Goal: Task Accomplishment & Management: Use online tool/utility

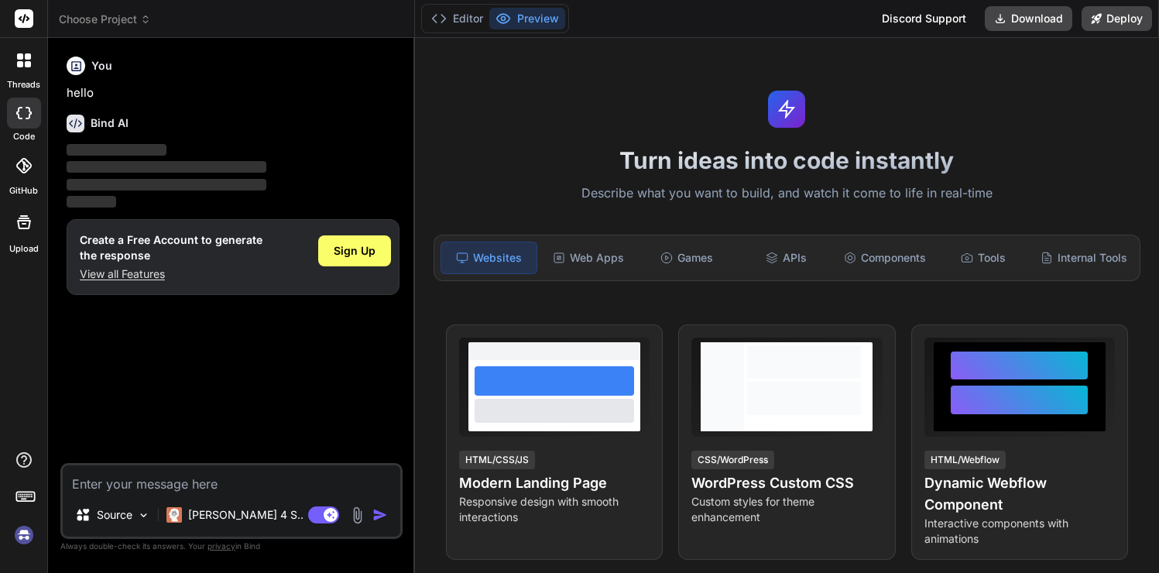
click at [24, 177] on div at bounding box center [24, 166] width 34 height 34
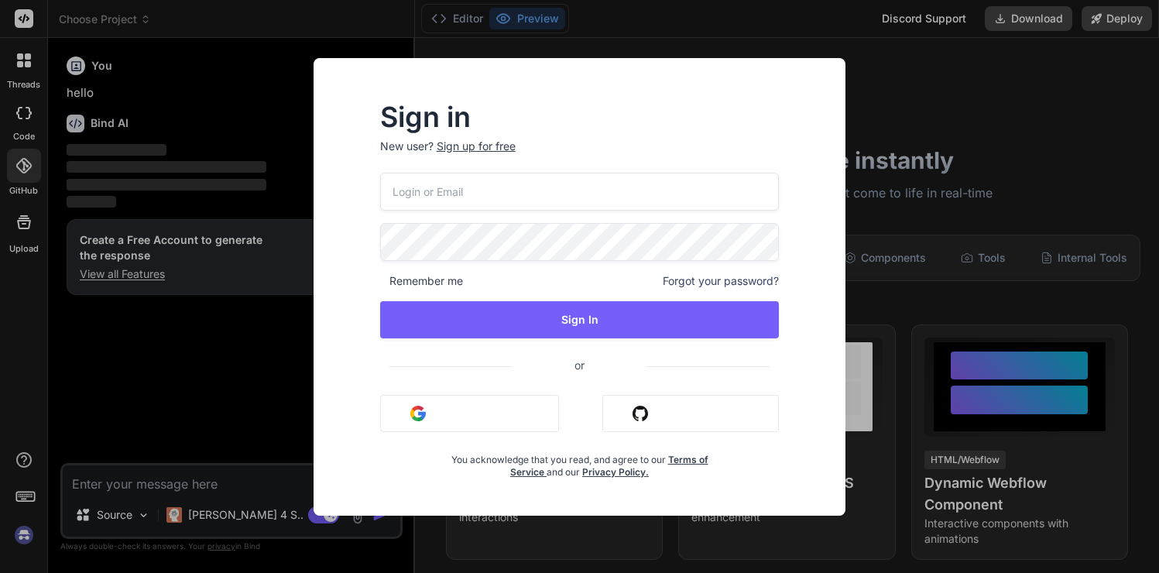
click at [880, 160] on div "Sign in New user? Sign up for free Remember me Forgot your password? Sign In or…" at bounding box center [579, 286] width 1159 height 573
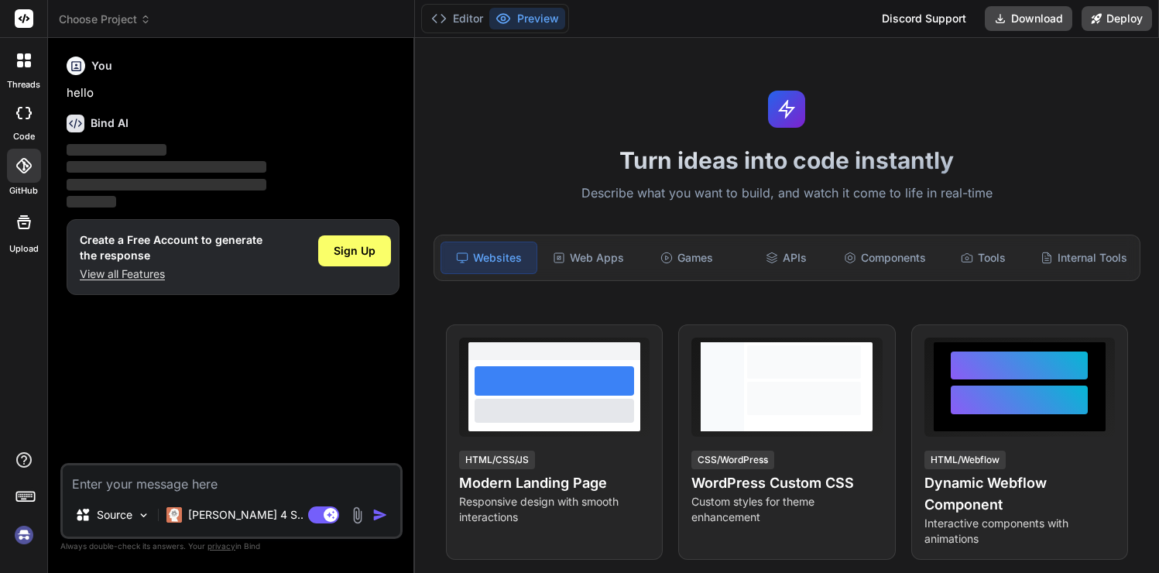
click at [29, 537] on img at bounding box center [24, 535] width 26 height 26
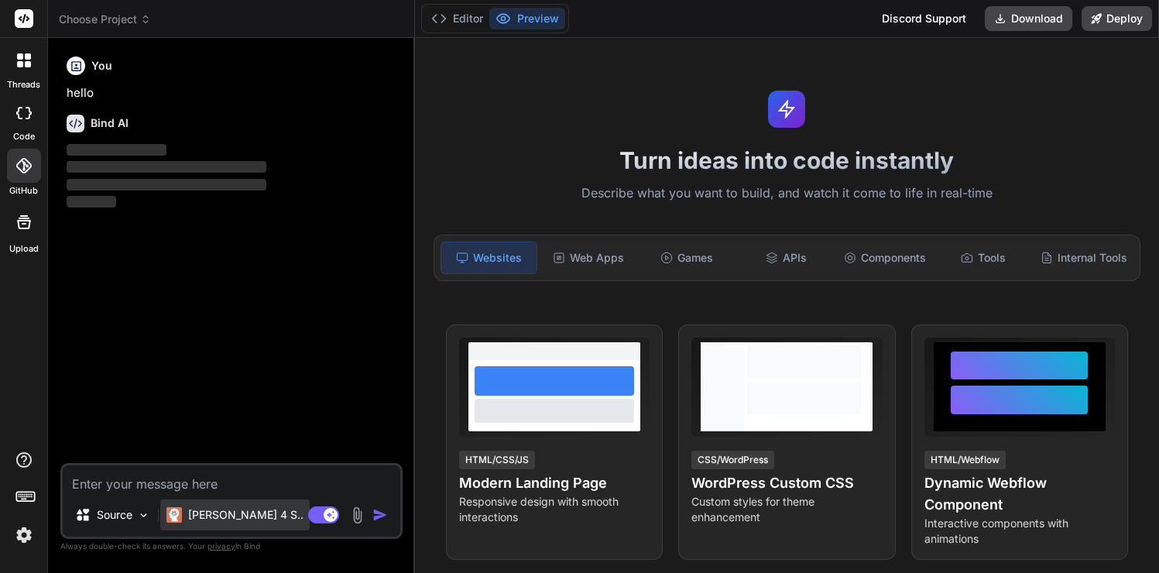
click at [223, 519] on p "Claude 4 S.." at bounding box center [245, 514] width 115 height 15
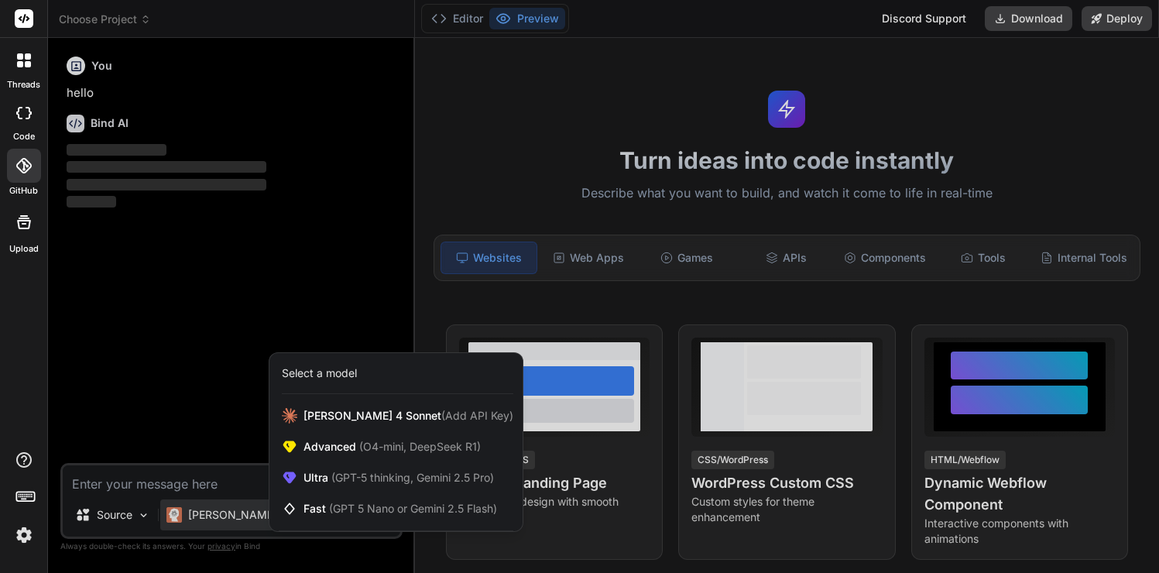
click at [184, 360] on div at bounding box center [579, 286] width 1159 height 573
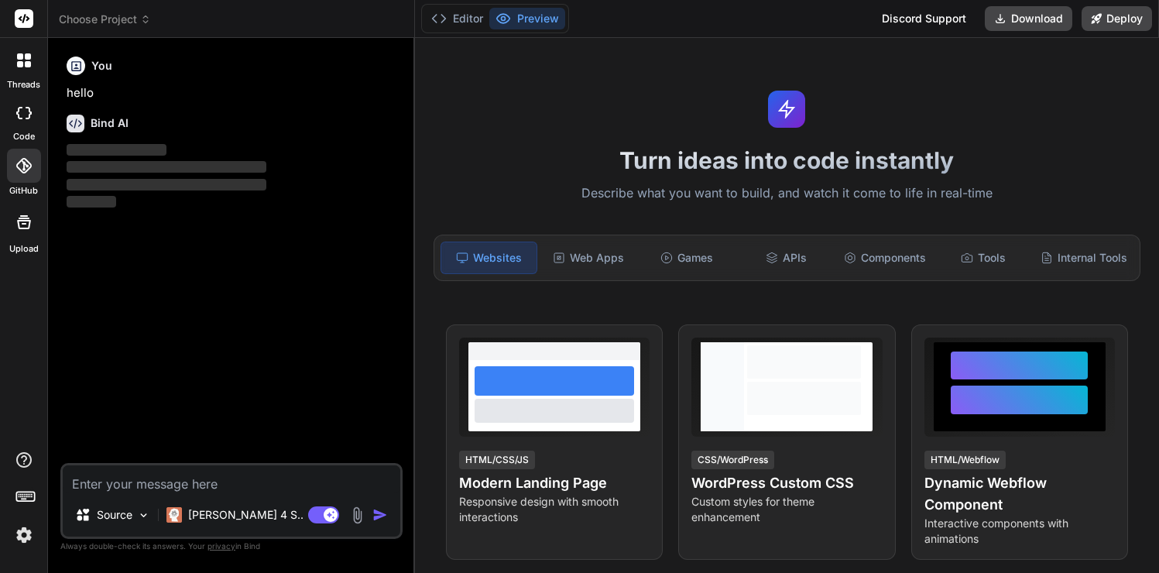
click at [21, 543] on img at bounding box center [24, 535] width 26 height 26
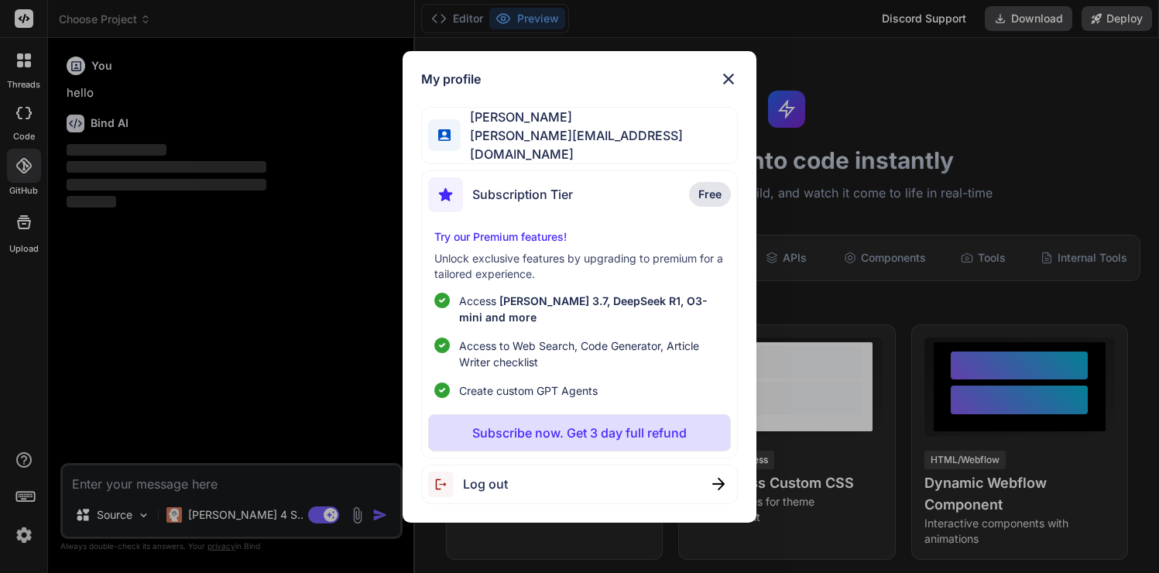
click at [513, 482] on div "Log out" at bounding box center [579, 484] width 317 height 39
type textarea "x"
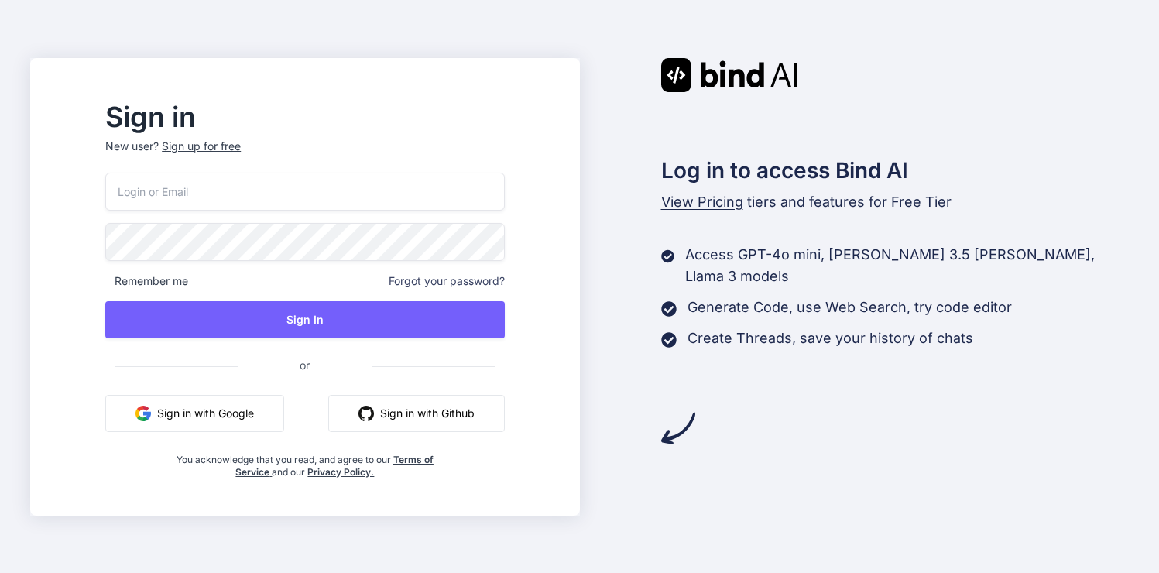
click at [219, 416] on button "Sign in with Google" at bounding box center [194, 413] width 179 height 37
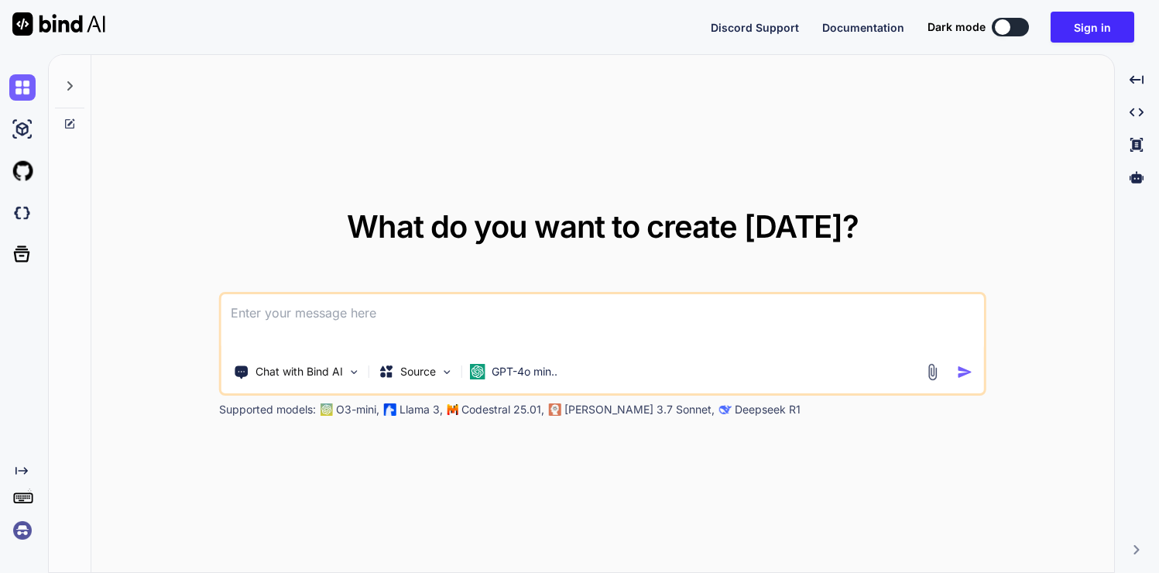
click at [26, 530] on img at bounding box center [22, 530] width 26 height 26
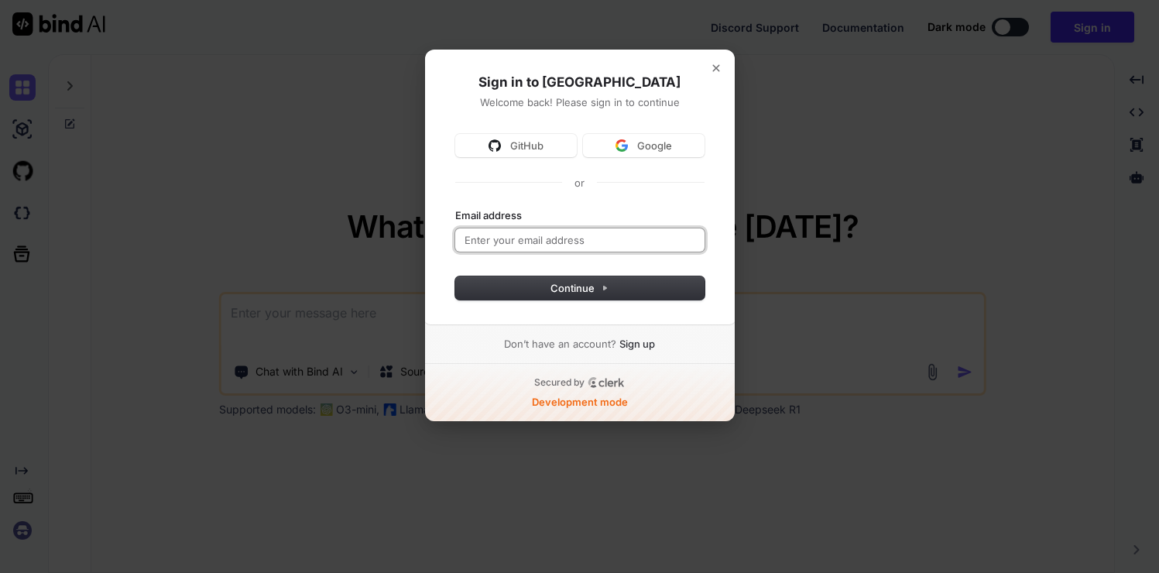
click at [564, 232] on input "Email address" at bounding box center [579, 239] width 249 height 23
click at [642, 146] on span "Google" at bounding box center [654, 146] width 35 height 14
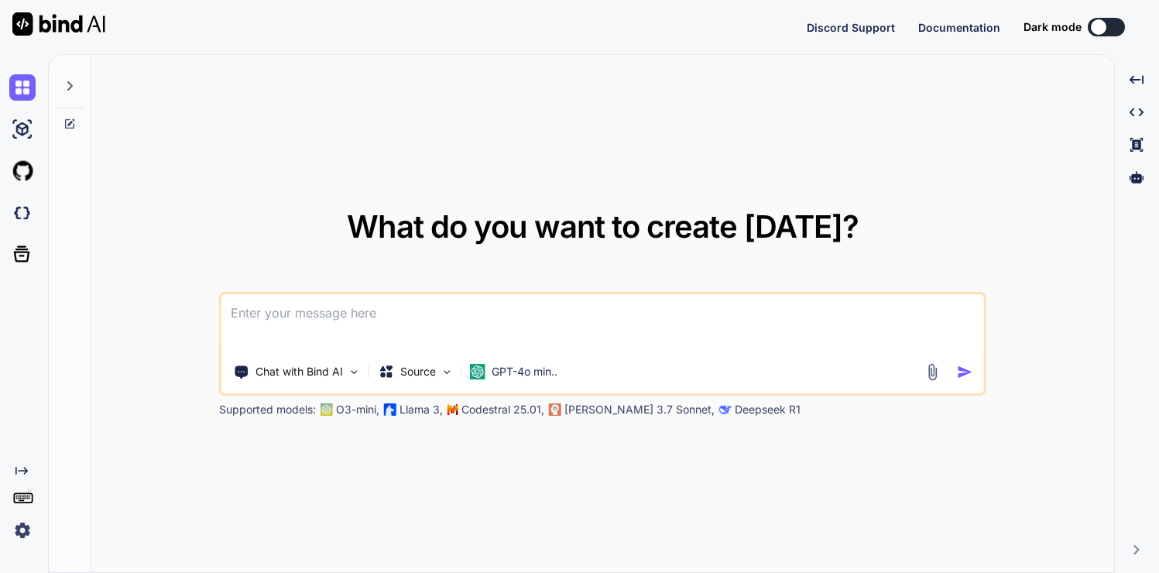
type textarea "x"
click at [20, 216] on img at bounding box center [22, 213] width 26 height 26
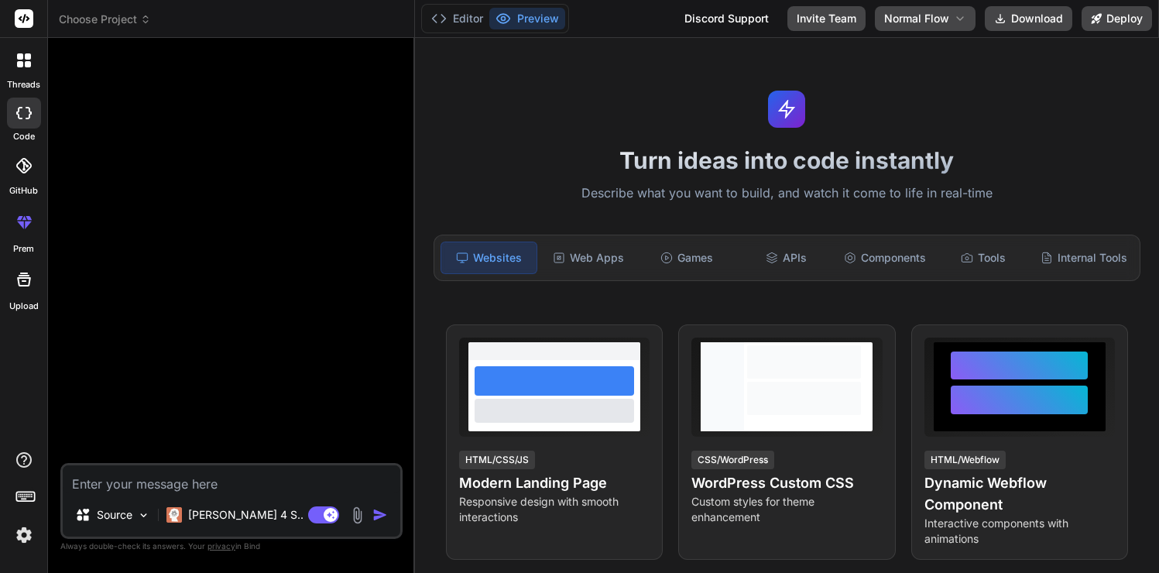
click at [280, 232] on div at bounding box center [232, 256] width 339 height 413
click at [115, 21] on span "Choose Project" at bounding box center [105, 19] width 92 height 15
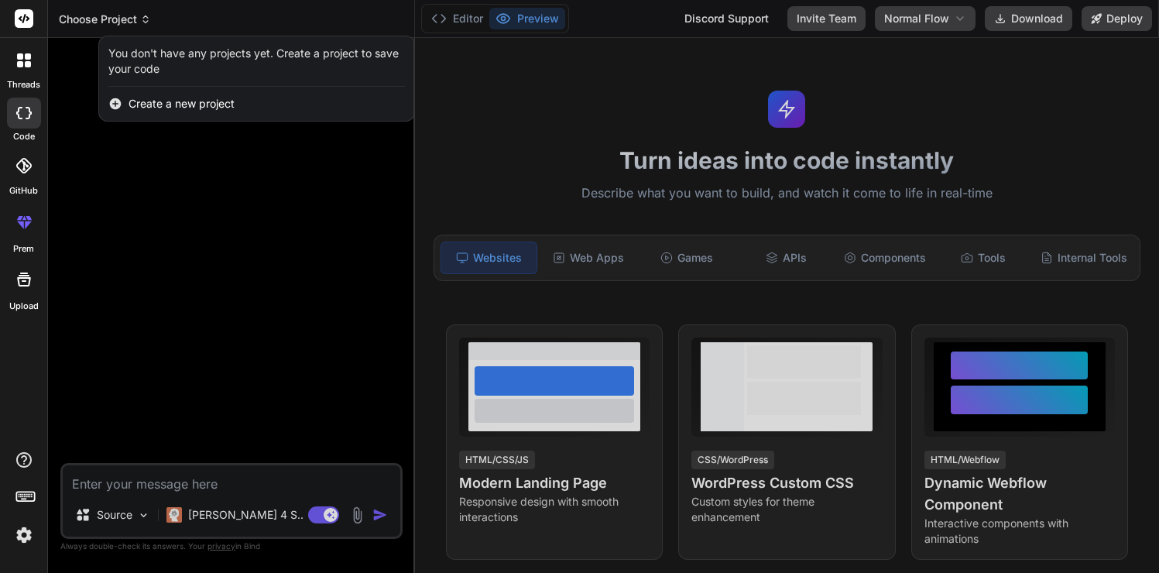
click at [115, 21] on div at bounding box center [579, 286] width 1159 height 573
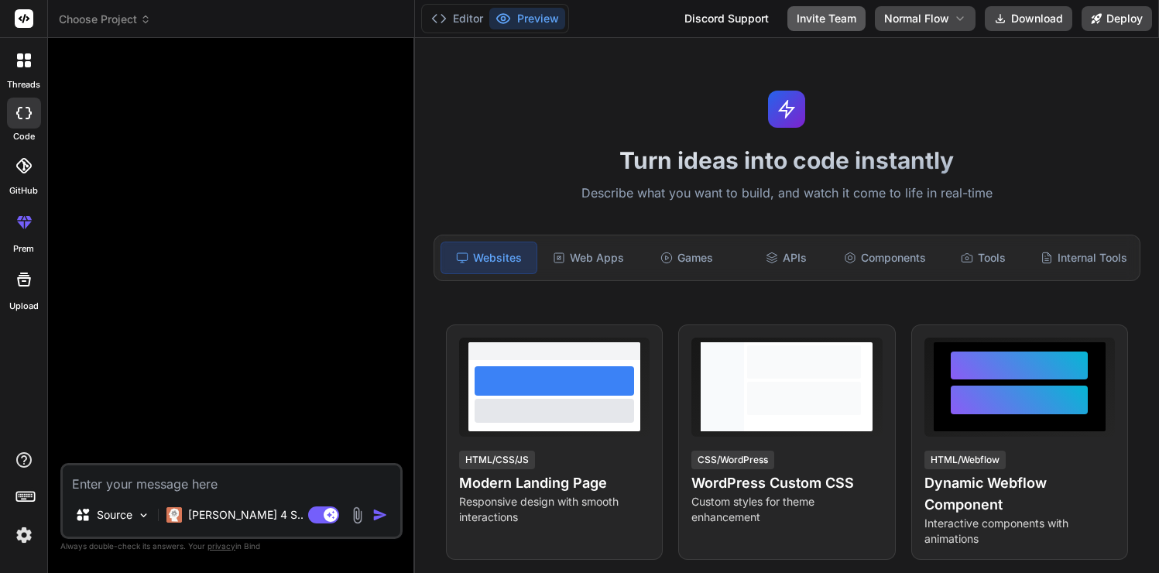
click at [829, 25] on button "Invite Team" at bounding box center [826, 18] width 78 height 25
type textarea "x"
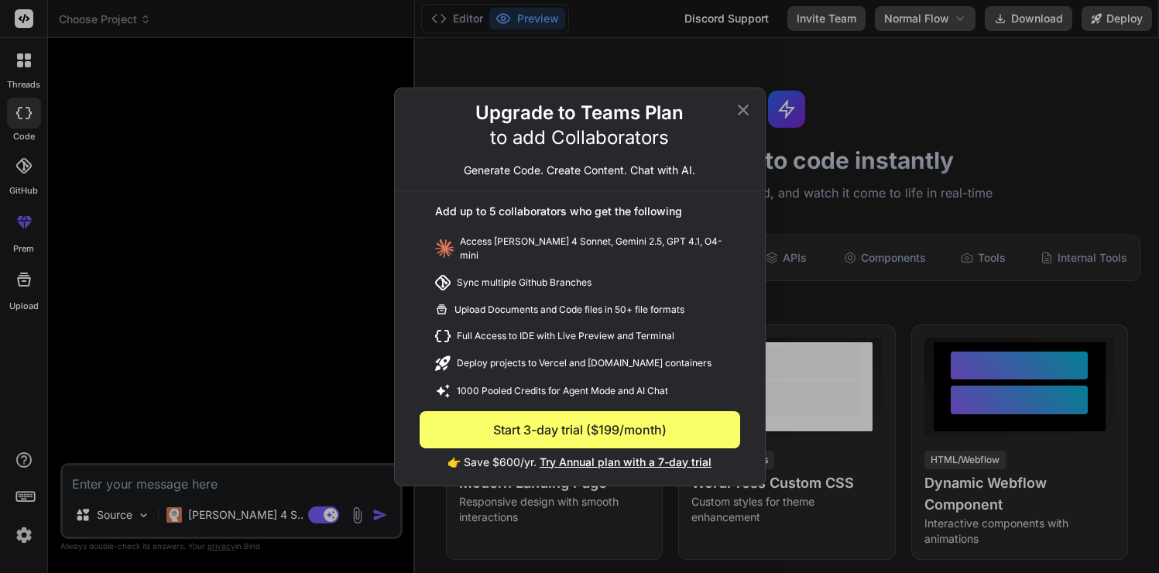
click at [584, 432] on button "Start 3-day trial ($199/month)" at bounding box center [580, 429] width 321 height 37
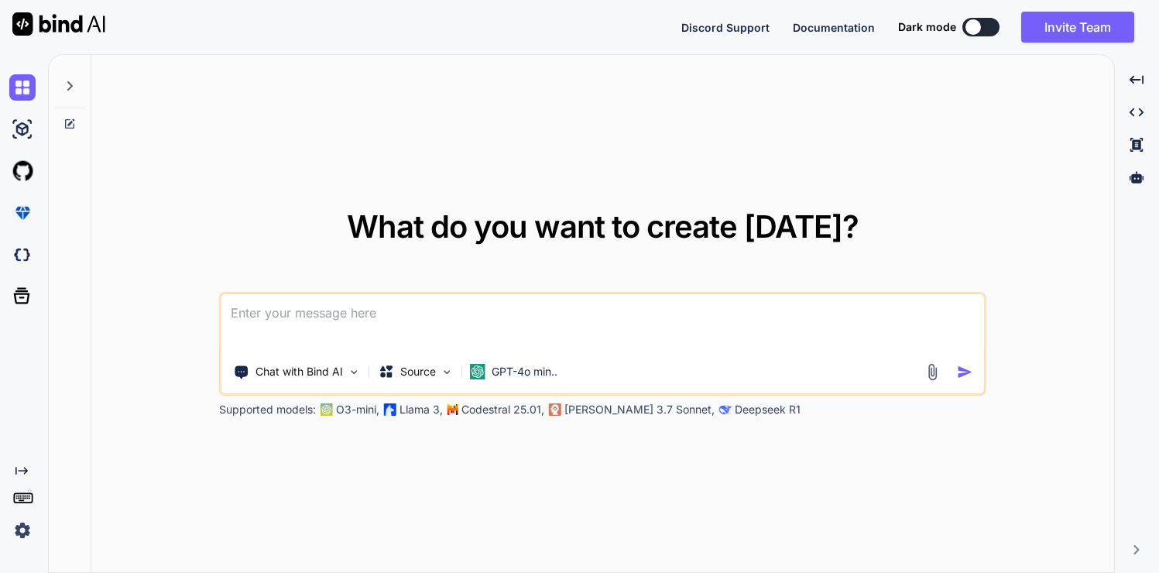
click at [28, 537] on img at bounding box center [22, 530] width 26 height 26
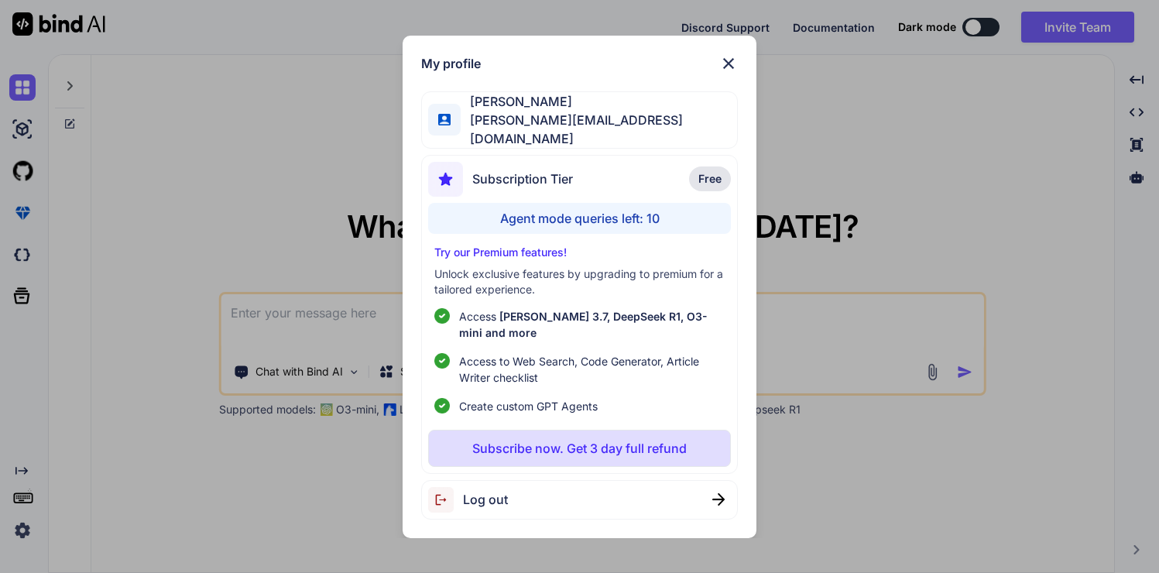
click at [503, 496] on span "Log out" at bounding box center [485, 499] width 45 height 19
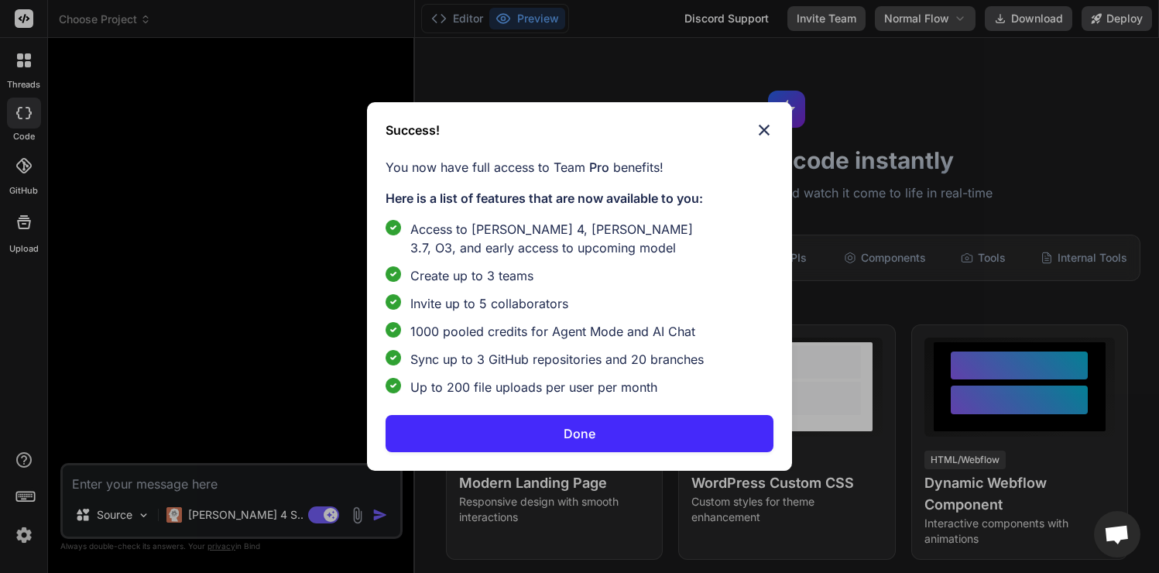
click at [571, 434] on p "Done" at bounding box center [580, 433] width 32 height 19
type textarea "x"
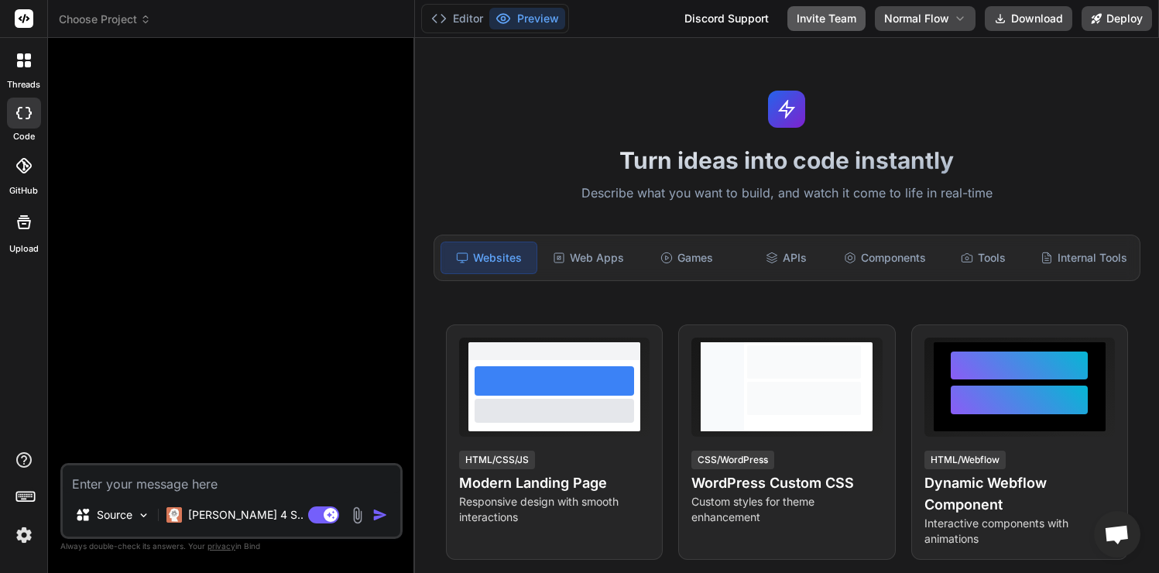
click at [825, 29] on button "Invite Team" at bounding box center [826, 18] width 78 height 25
click at [825, 24] on button "Invite Team" at bounding box center [826, 18] width 78 height 25
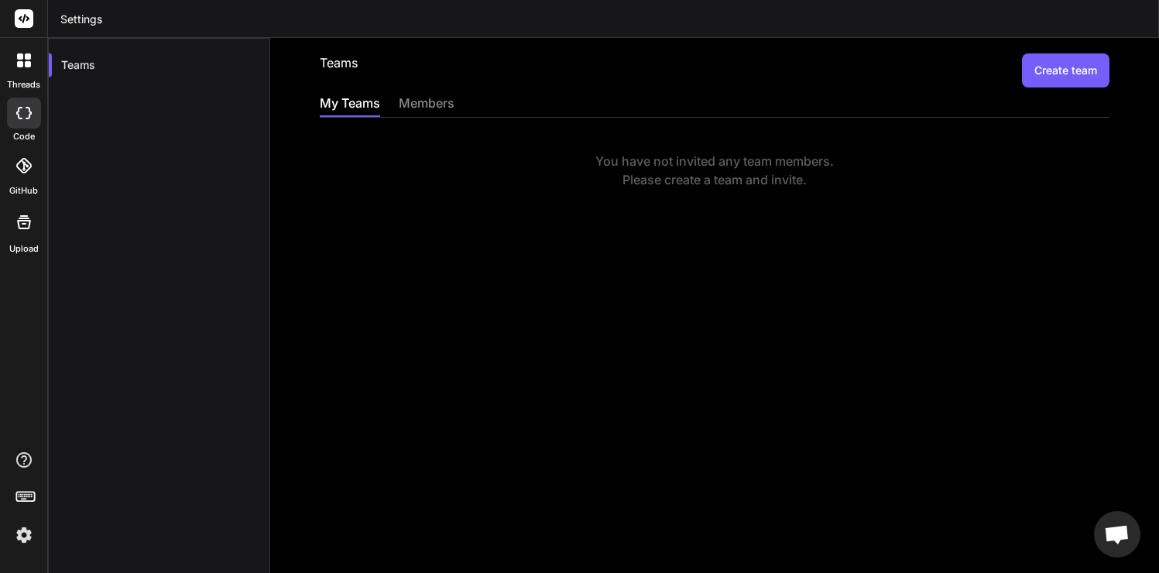
click at [1079, 60] on button "Create team" at bounding box center [1065, 70] width 87 height 34
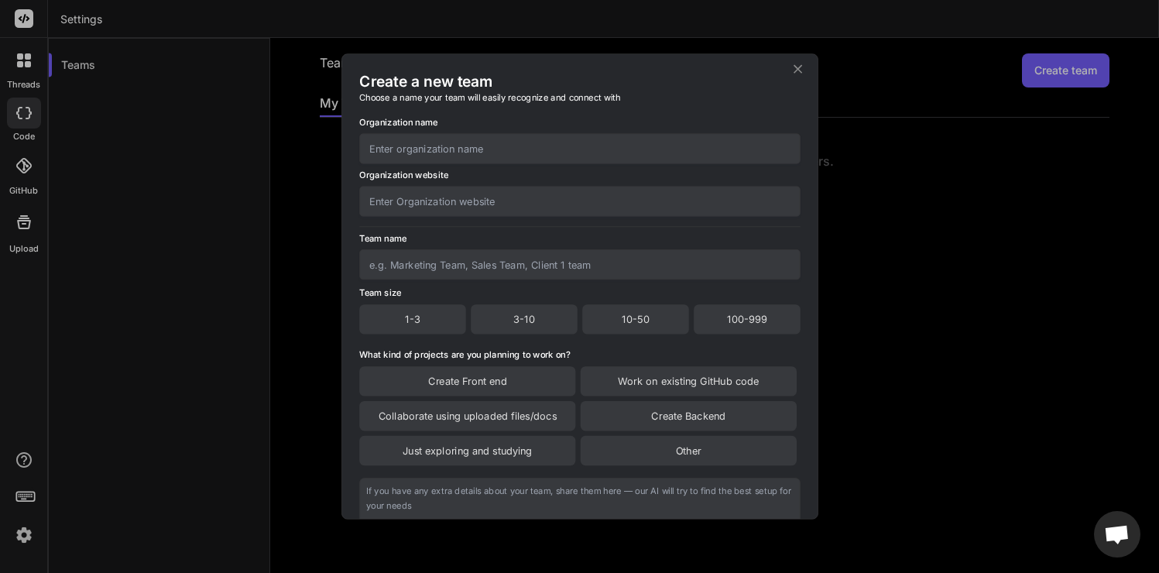
click at [532, 149] on input "text" at bounding box center [579, 148] width 441 height 30
type input "Sam's team"
click at [531, 203] on input "text" at bounding box center [579, 201] width 441 height 30
type input "sam.com"
type input "Sam's Dev Team"
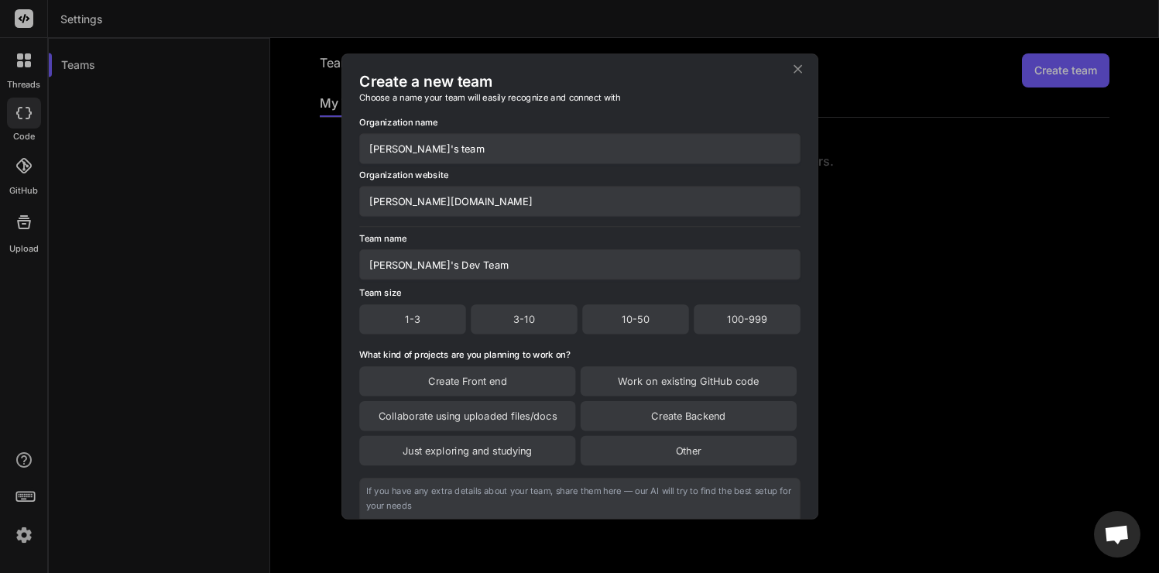
click at [444, 300] on div "Team size 1-3 3-10 10-50 100-999" at bounding box center [579, 310] width 441 height 50
click at [439, 324] on div "1-3" at bounding box center [412, 318] width 107 height 29
click at [525, 318] on div "3-10" at bounding box center [525, 319] width 106 height 31
click at [607, 319] on div "10-50" at bounding box center [636, 319] width 106 height 31
click at [729, 321] on div "100-999" at bounding box center [747, 319] width 106 height 31
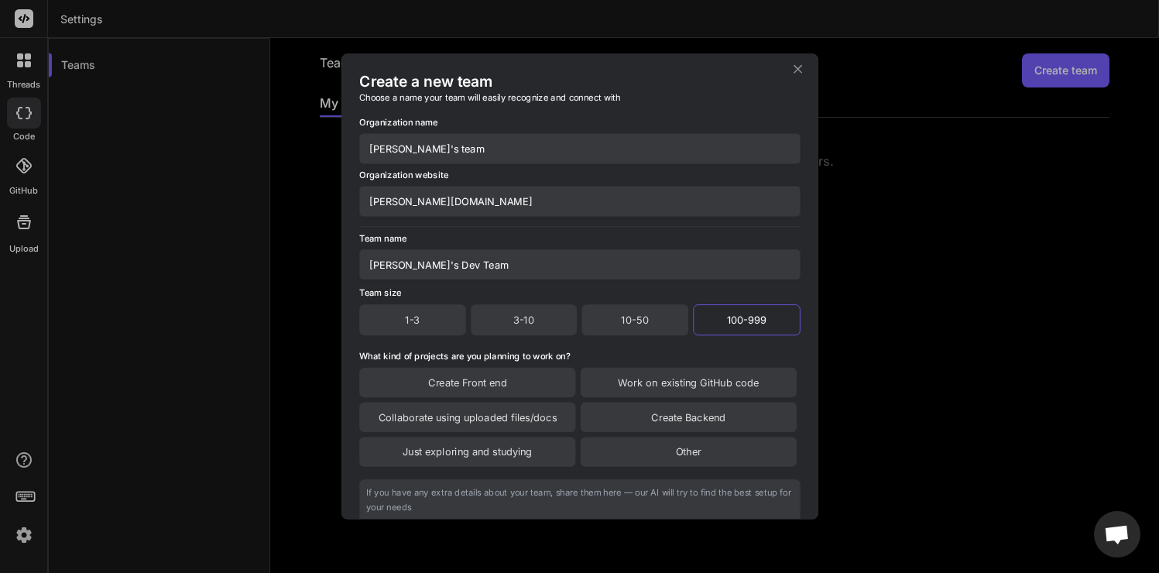
click at [406, 321] on div "1-3" at bounding box center [412, 319] width 106 height 31
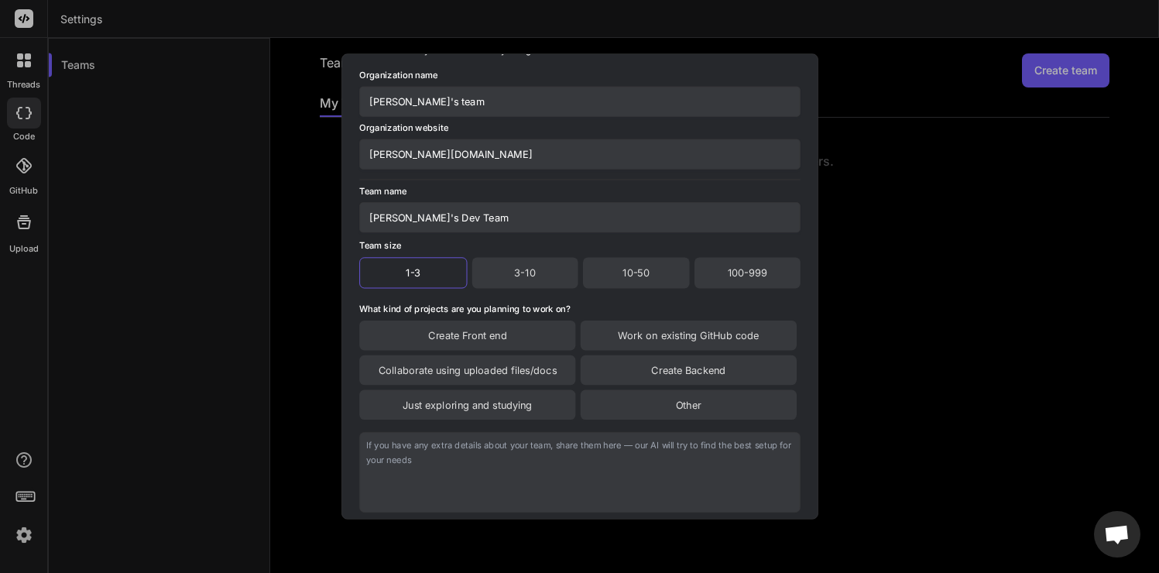
scroll to position [67, 0]
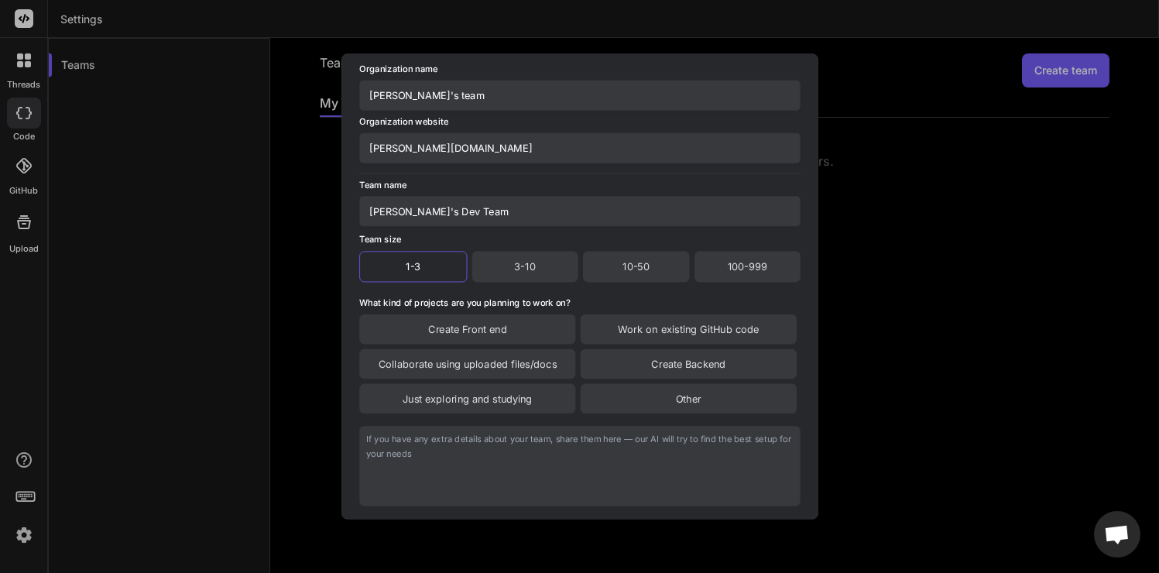
click at [544, 331] on div "Create Front end" at bounding box center [467, 328] width 216 height 29
click at [629, 331] on div "Work on existing GitHub code" at bounding box center [688, 329] width 216 height 31
click at [557, 475] on textarea at bounding box center [579, 467] width 441 height 81
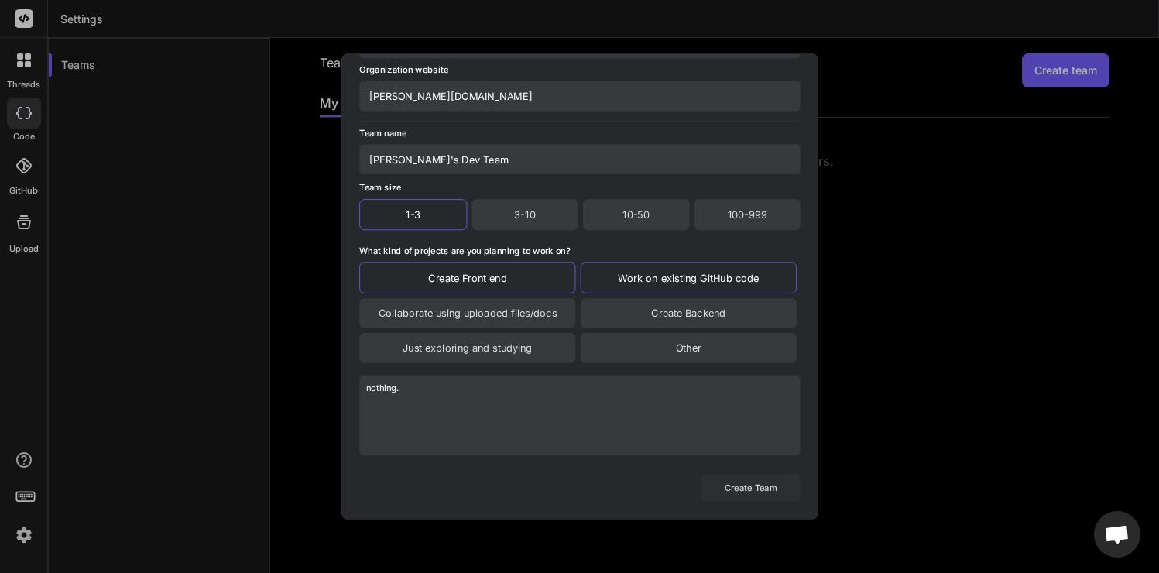
type textarea "nothing."
click at [752, 491] on button "Create Team" at bounding box center [750, 487] width 99 height 27
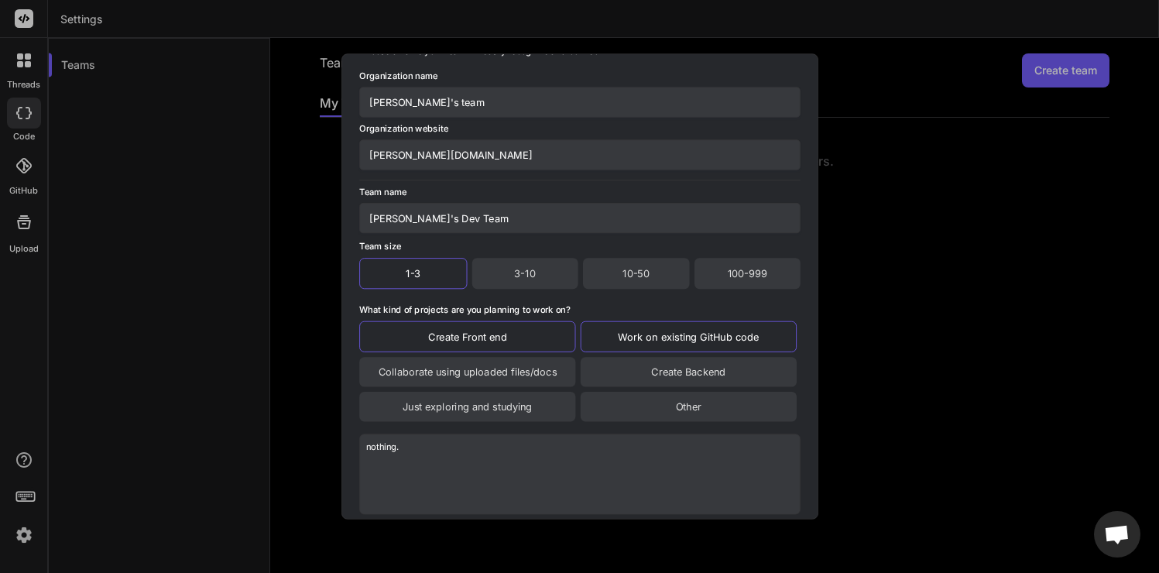
scroll to position [0, 0]
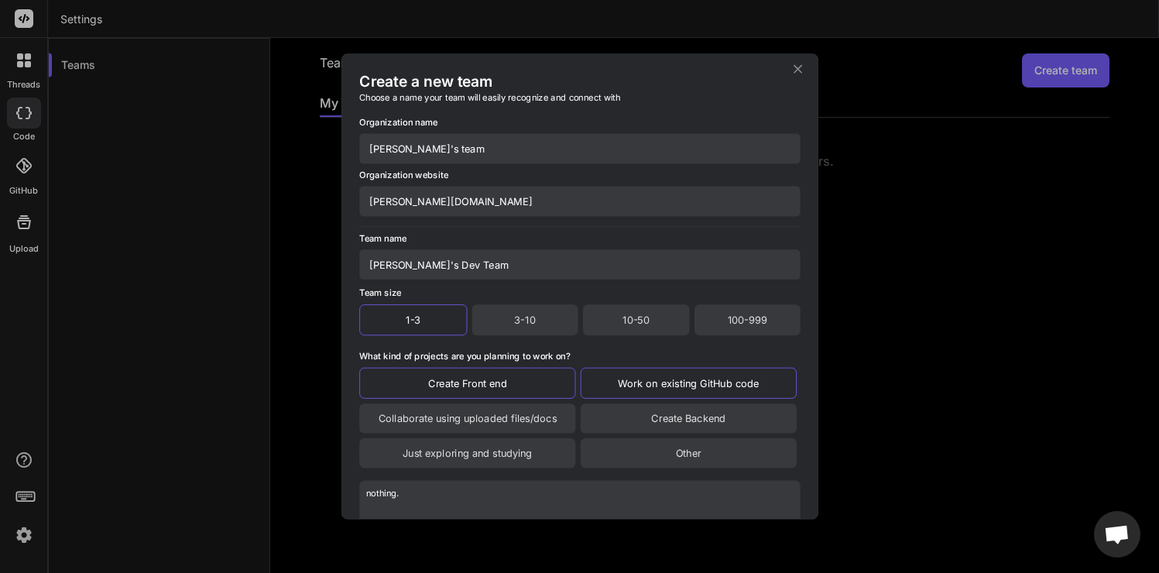
click at [393, 147] on input "Sam's team" at bounding box center [579, 148] width 441 height 30
type input "Sam team"
click at [396, 262] on input "Sam's Dev Team" at bounding box center [579, 264] width 441 height 30
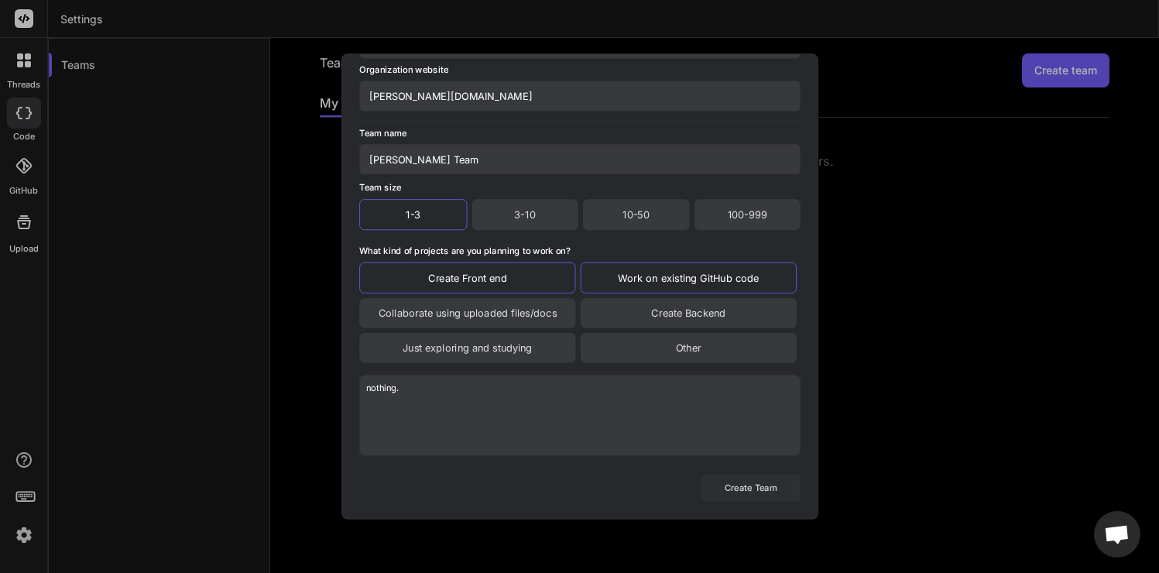
type input "Sam Dev Team"
click at [753, 486] on button "Create Team" at bounding box center [750, 487] width 99 height 27
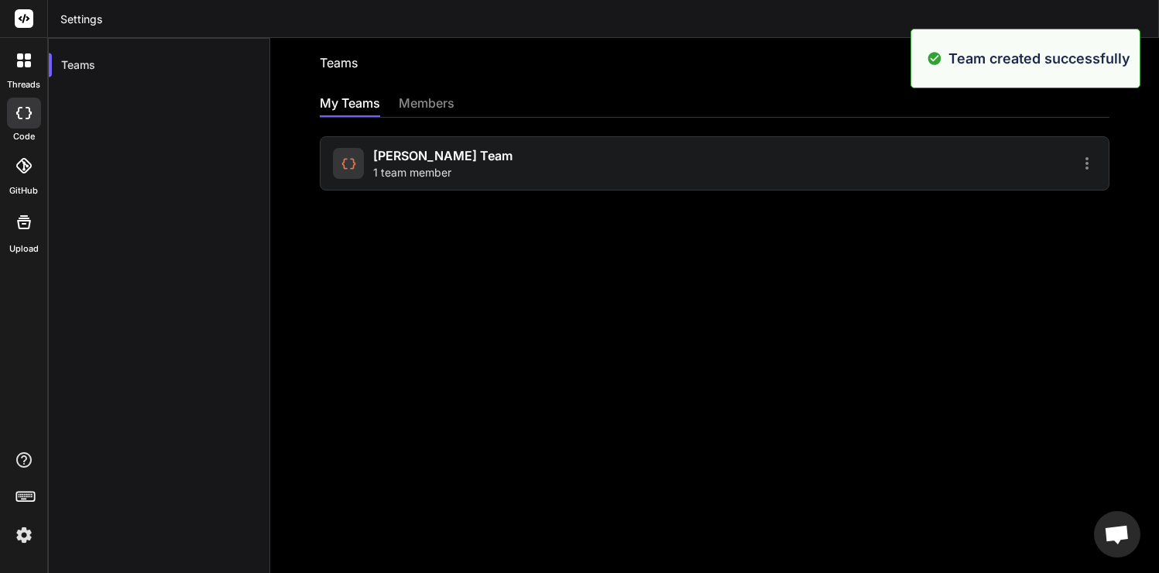
click at [499, 160] on div "Sam Dev Team 1 team member" at bounding box center [521, 163] width 377 height 34
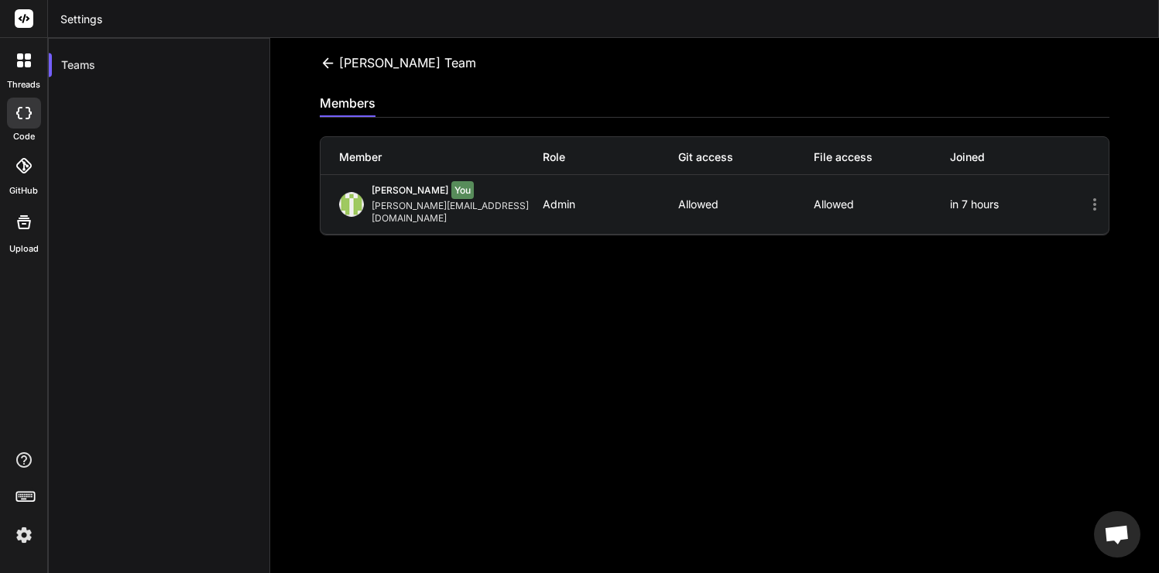
click at [329, 66] on icon at bounding box center [328, 63] width 16 height 16
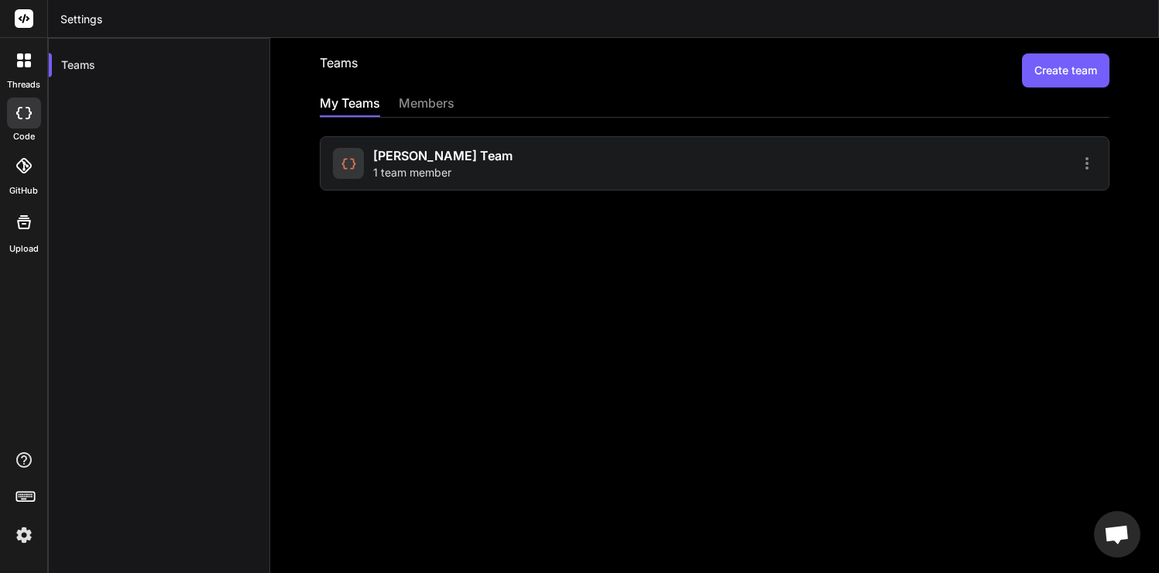
click at [438, 180] on span "1 team member" at bounding box center [412, 172] width 78 height 15
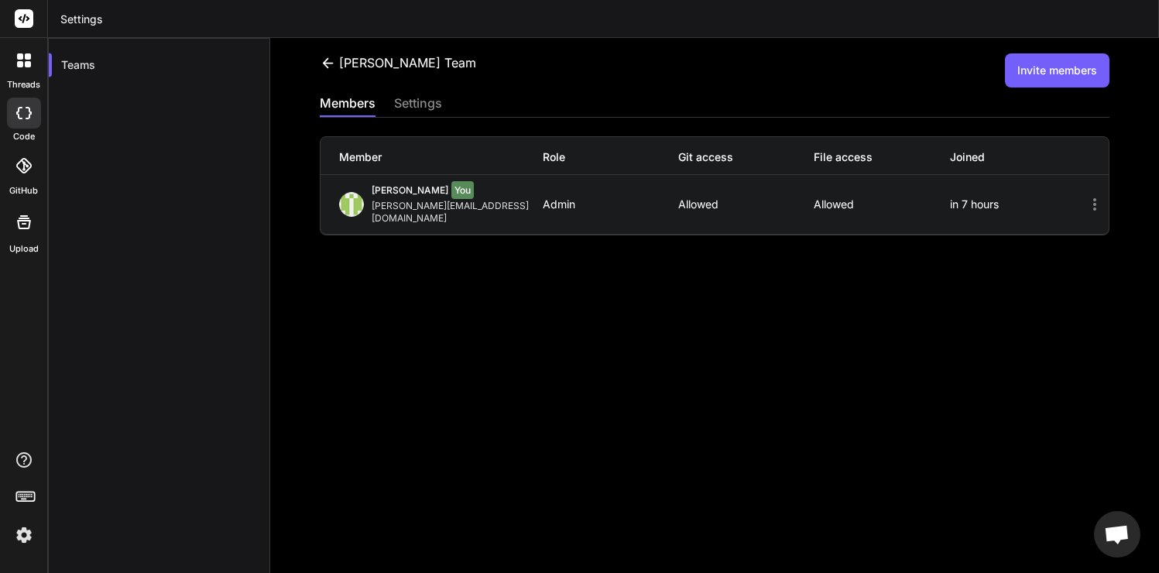
click at [1070, 70] on button "Invite members" at bounding box center [1057, 70] width 105 height 34
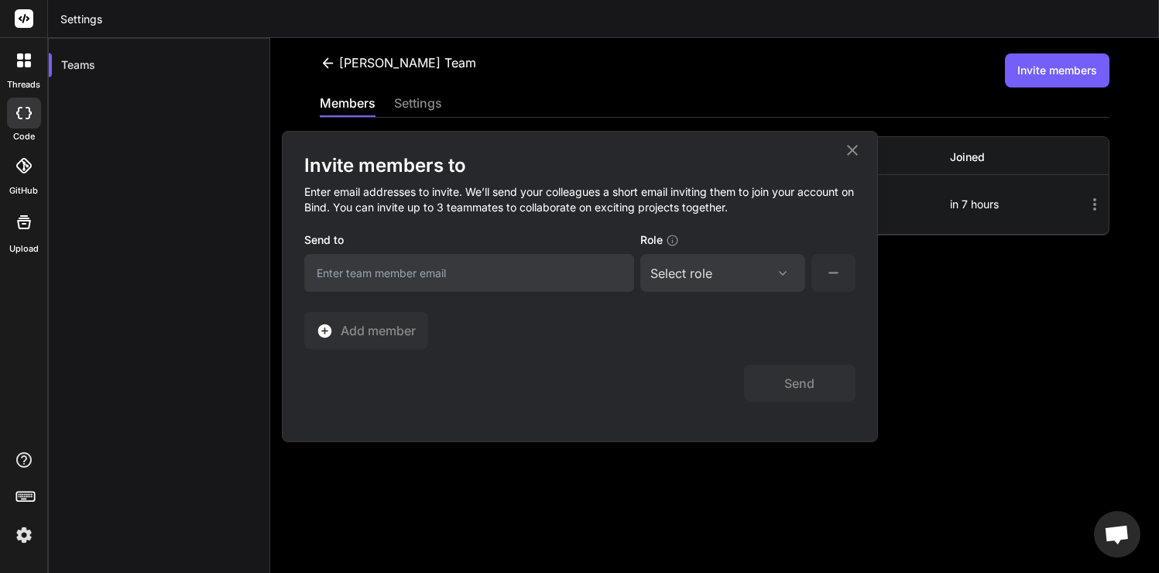
click at [567, 269] on input "email" at bounding box center [469, 273] width 330 height 38
click at [772, 276] on div at bounding box center [782, 273] width 25 height 12
click at [371, 276] on input "johnzakma@gmail.com" at bounding box center [469, 273] width 330 height 38
type input "johnzakma9@gmail.com"
click at [716, 275] on div "Select role" at bounding box center [722, 273] width 145 height 19
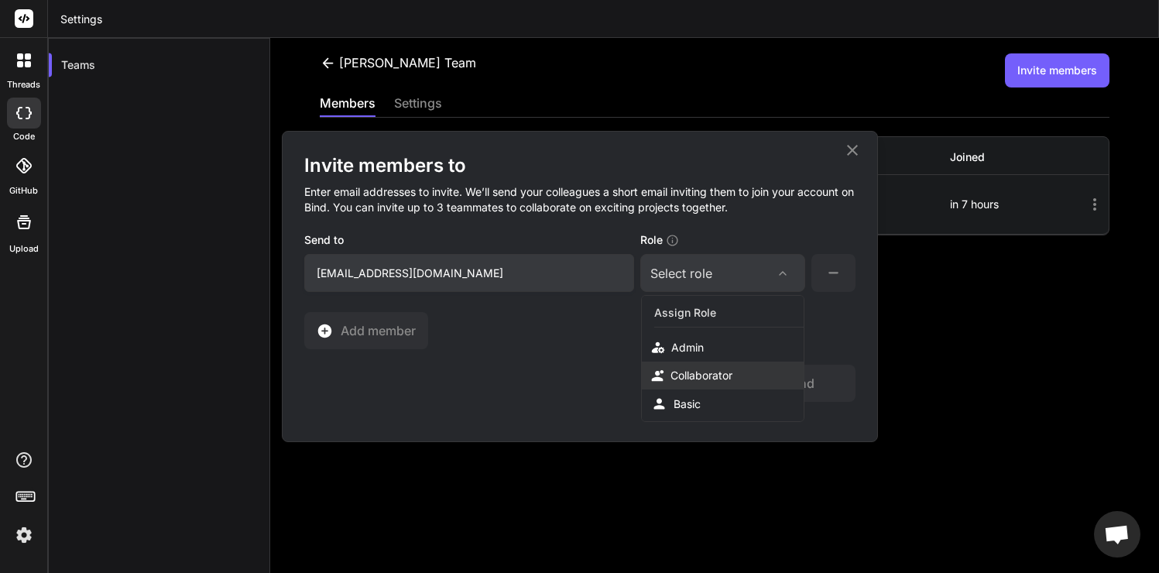
click at [705, 382] on div "Collaborator" at bounding box center [702, 375] width 62 height 15
click at [801, 386] on button "Send" at bounding box center [799, 383] width 111 height 37
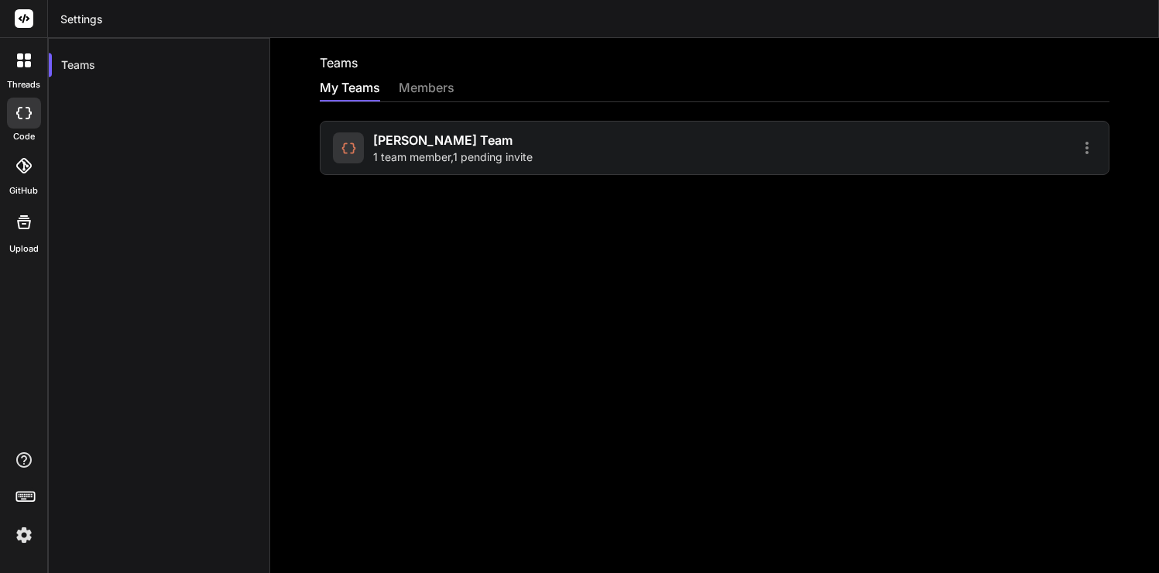
click at [706, 156] on div "Sam Dev Team 1 team member , 1 pending invite" at bounding box center [521, 148] width 377 height 34
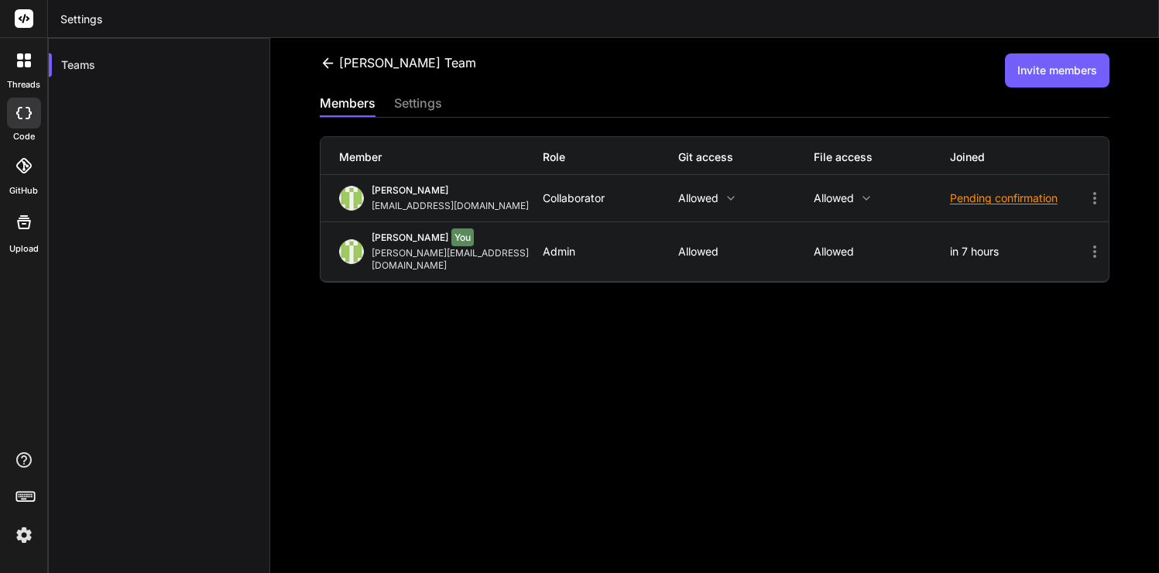
click at [420, 105] on div "settings" at bounding box center [418, 105] width 48 height 22
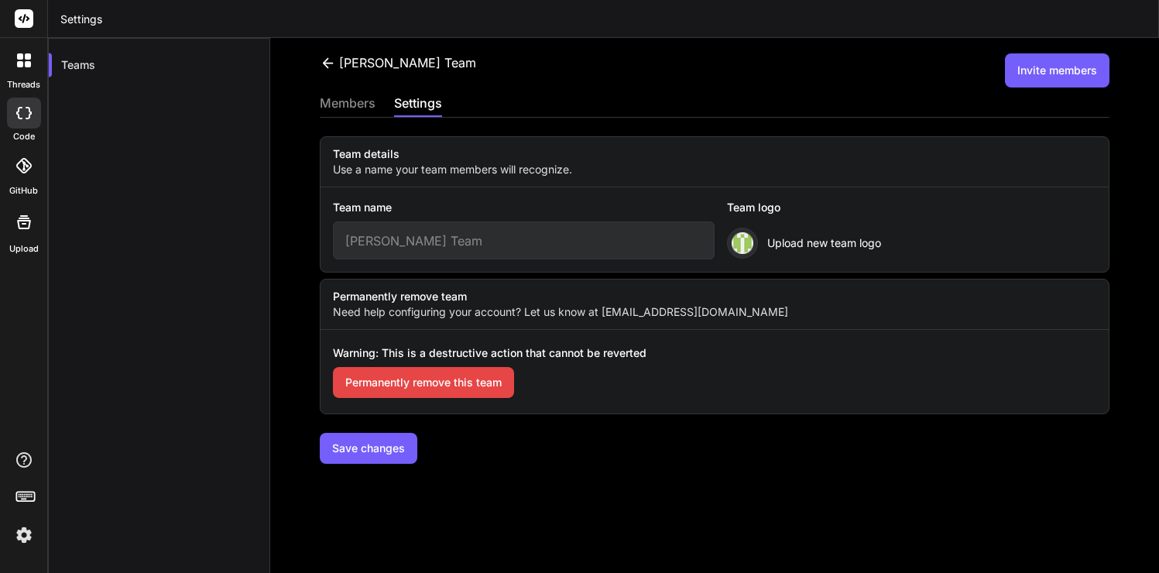
click at [343, 101] on div "members" at bounding box center [348, 105] width 56 height 22
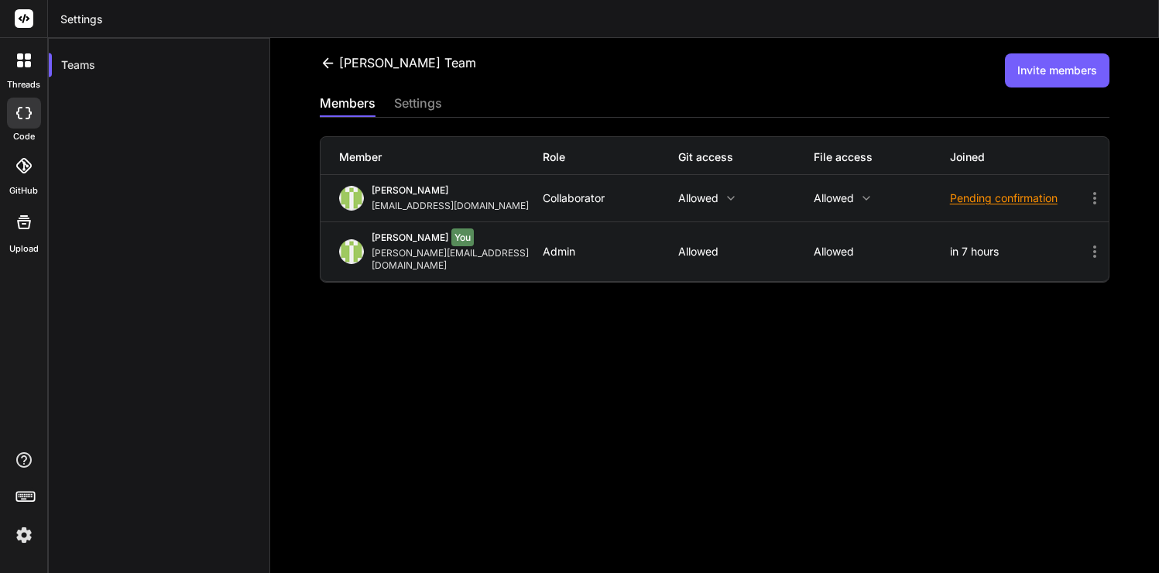
click at [329, 65] on icon at bounding box center [328, 63] width 16 height 16
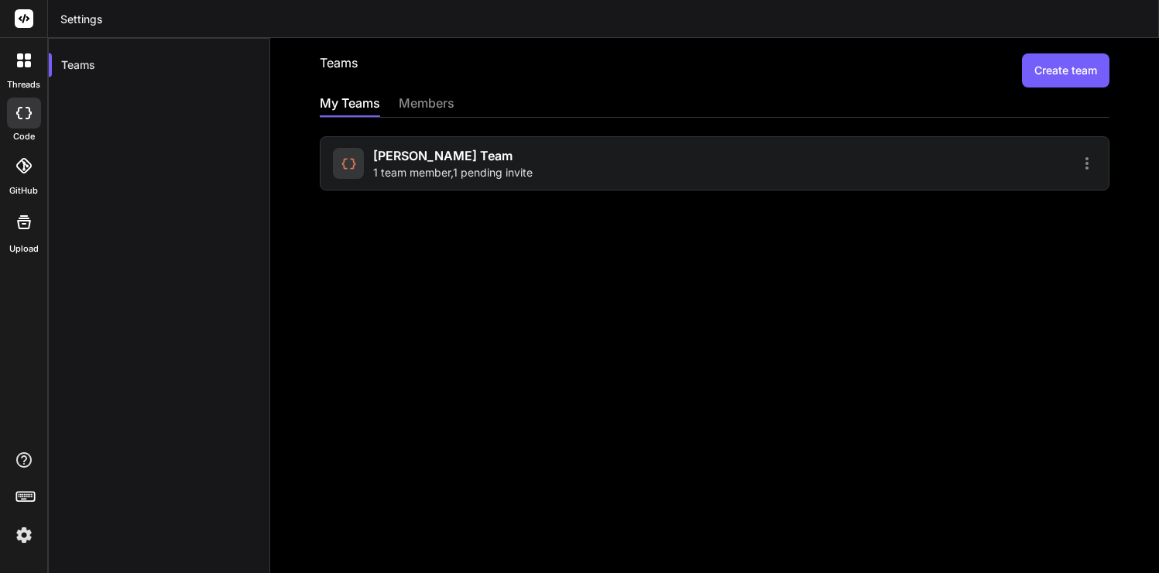
click at [27, 543] on img at bounding box center [24, 535] width 26 height 26
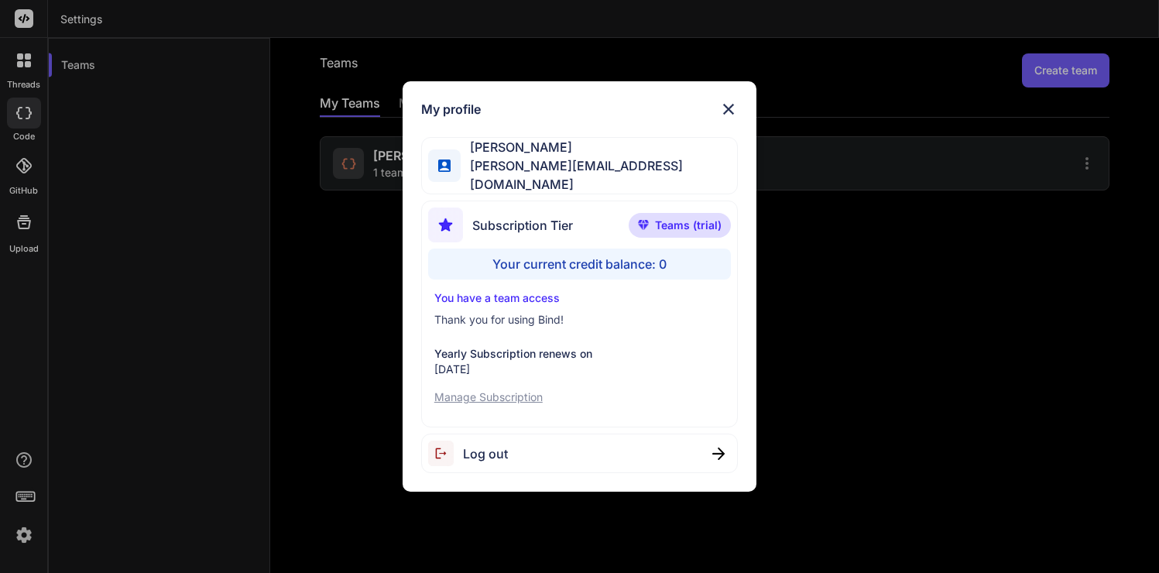
click at [345, 345] on div "My profile [PERSON_NAME] [PERSON_NAME][EMAIL_ADDRESS][DOMAIN_NAME] Subscription…" at bounding box center [579, 286] width 1159 height 573
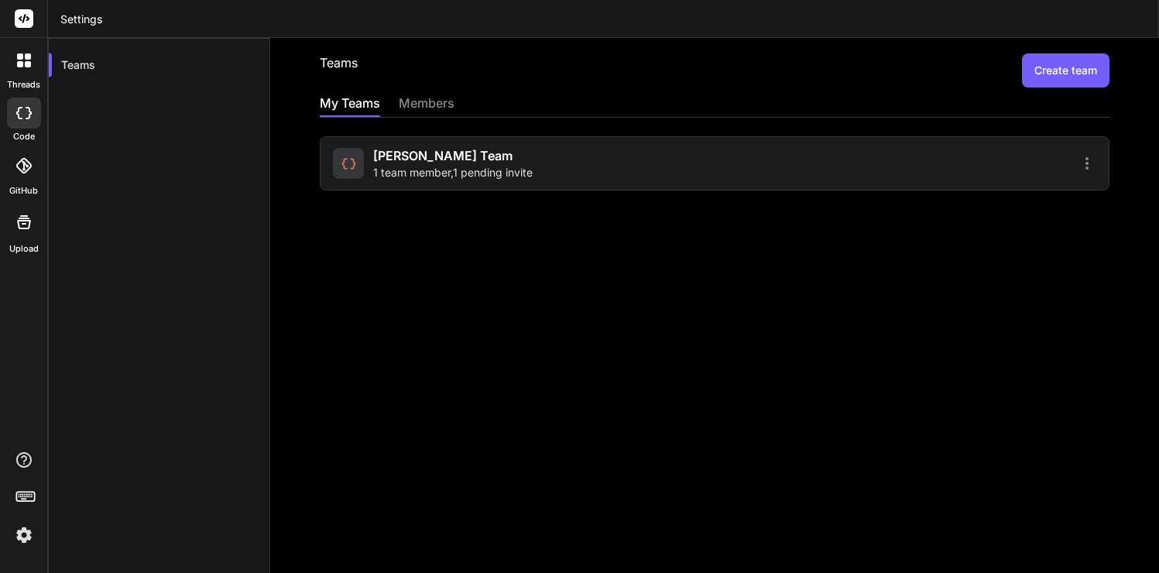
click at [21, 67] on icon at bounding box center [20, 64] width 6 height 6
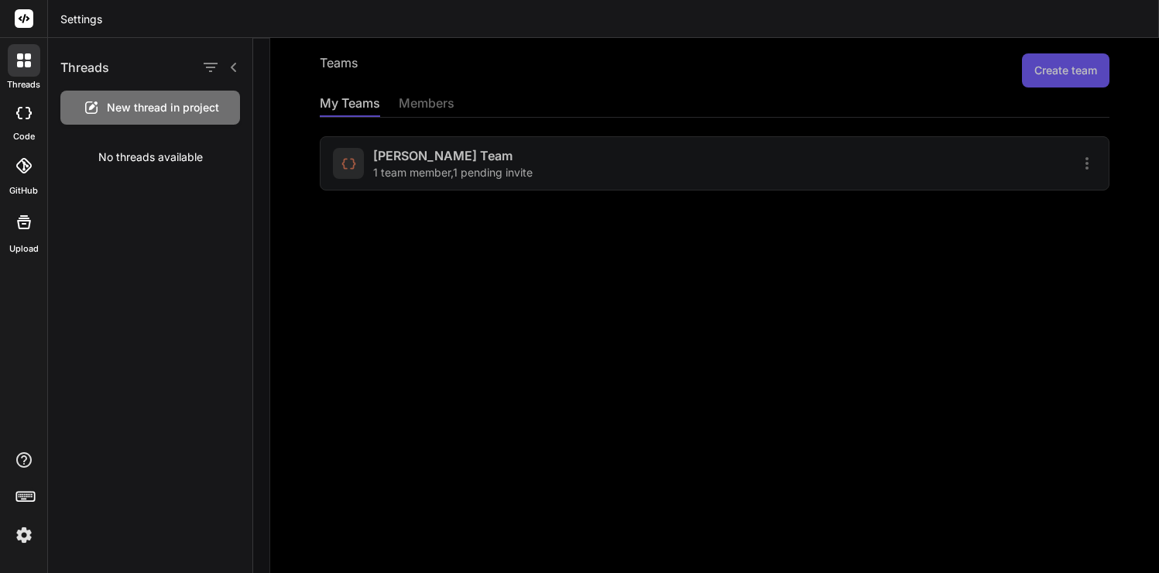
click at [129, 112] on span "New thread in project" at bounding box center [163, 107] width 112 height 15
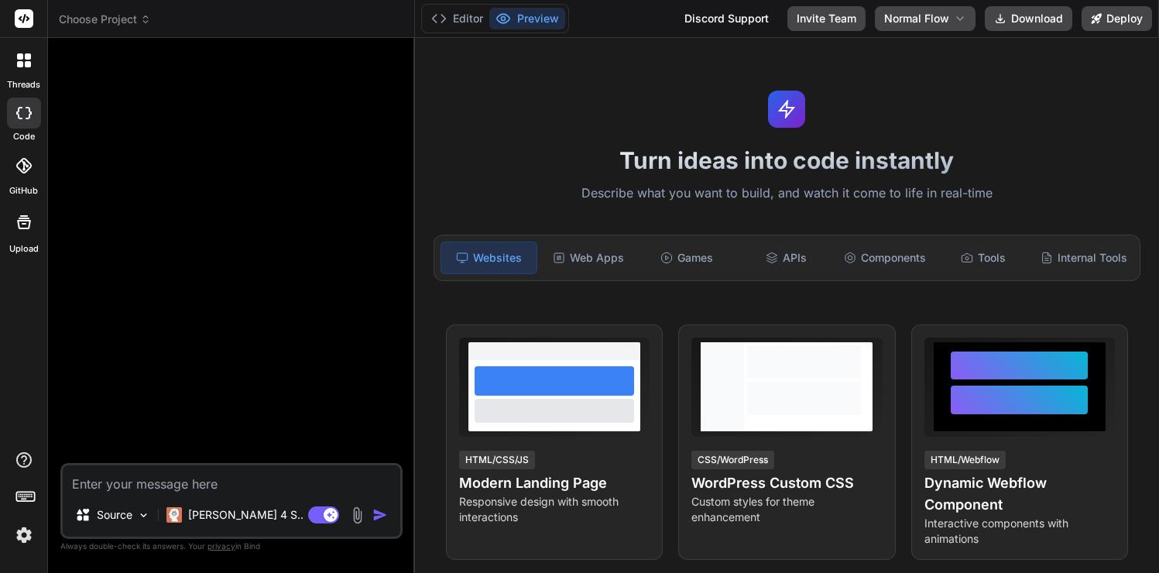
click at [25, 540] on img at bounding box center [24, 535] width 26 height 26
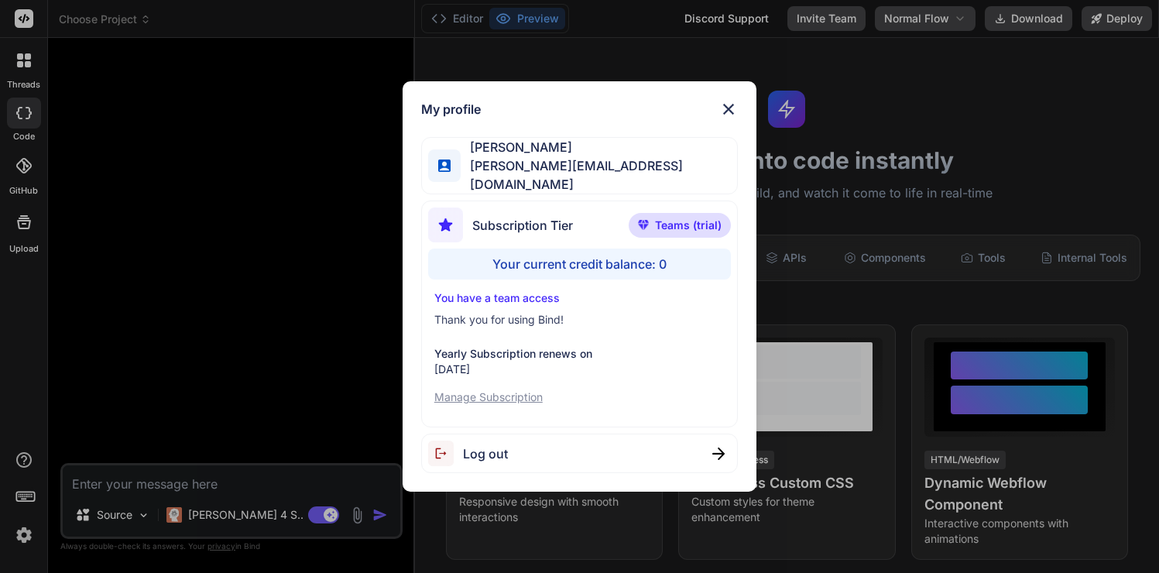
click at [194, 370] on div "My profile [PERSON_NAME] [PERSON_NAME][EMAIL_ADDRESS][DOMAIN_NAME] Subscription…" at bounding box center [579, 286] width 1159 height 573
type textarea "x"
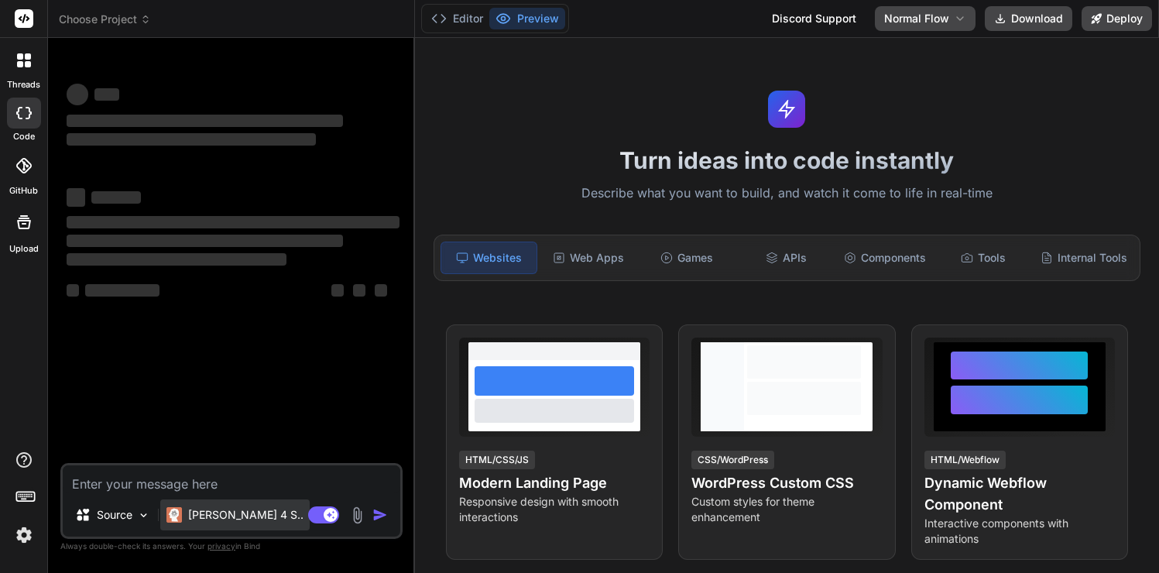
click at [218, 506] on div "[PERSON_NAME] 4 S.." at bounding box center [234, 514] width 149 height 31
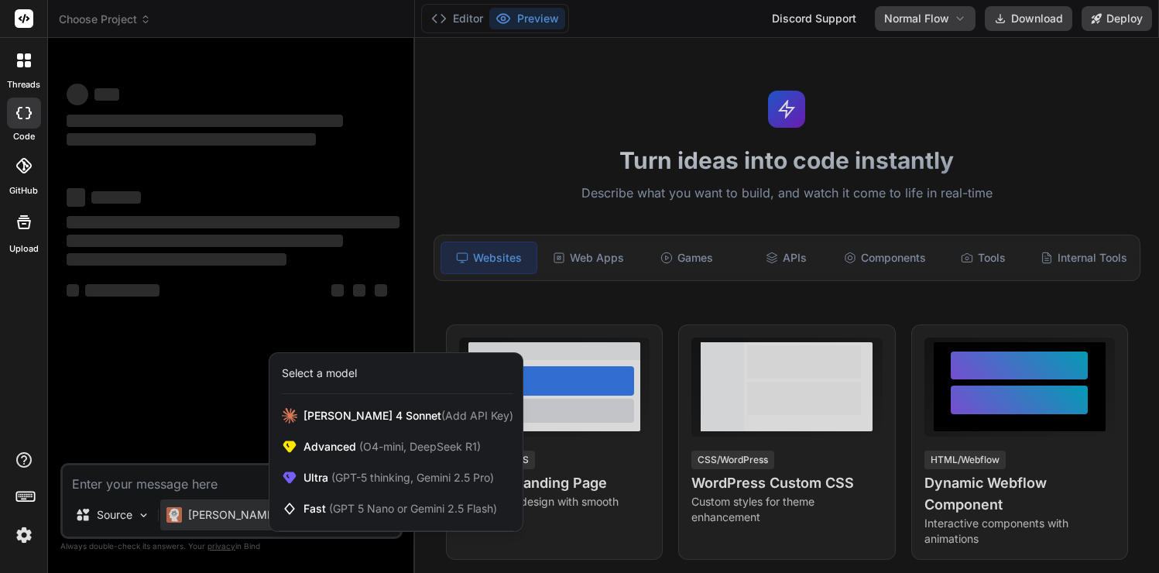
click at [193, 478] on div at bounding box center [579, 286] width 1159 height 573
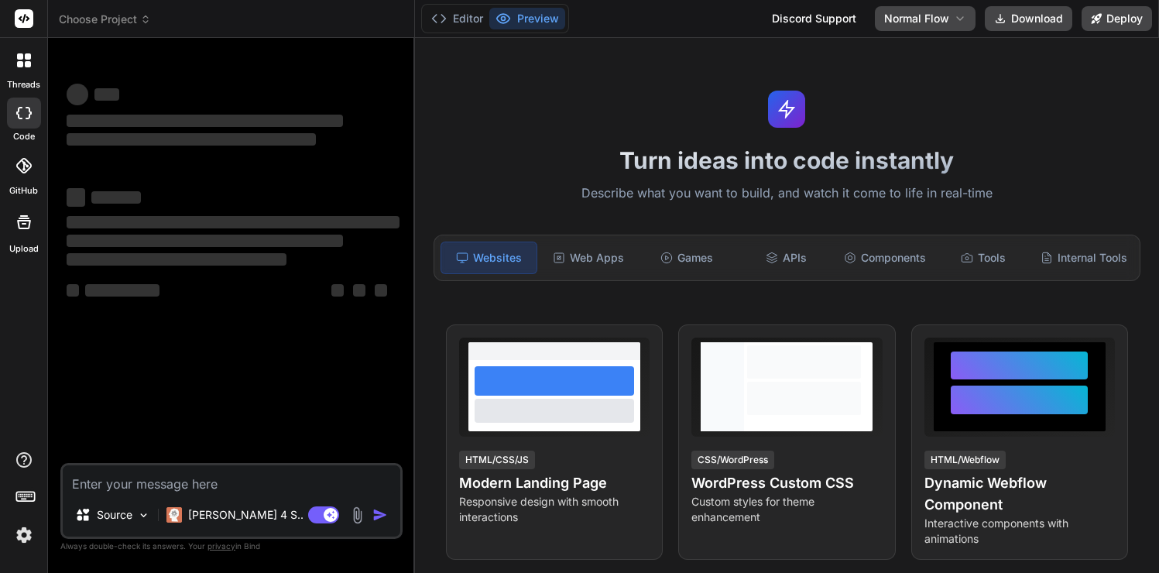
click at [198, 480] on textarea at bounding box center [232, 479] width 338 height 28
type textarea "x"
type textarea "c"
type textarea "x"
type textarea "cr"
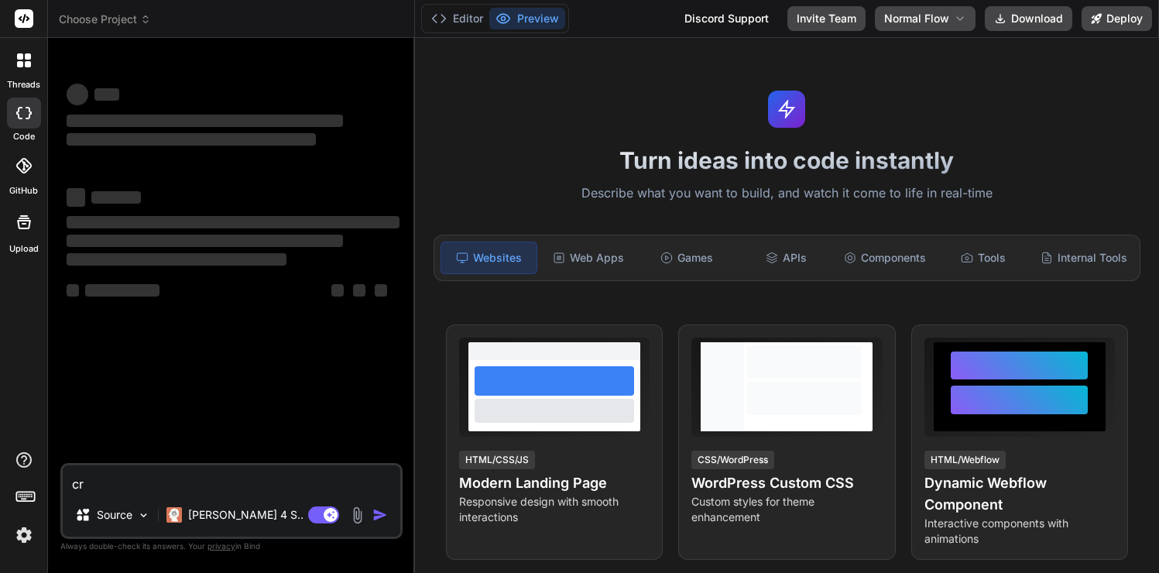
type textarea "x"
type textarea "cre"
type textarea "x"
type textarea "crea"
type textarea "x"
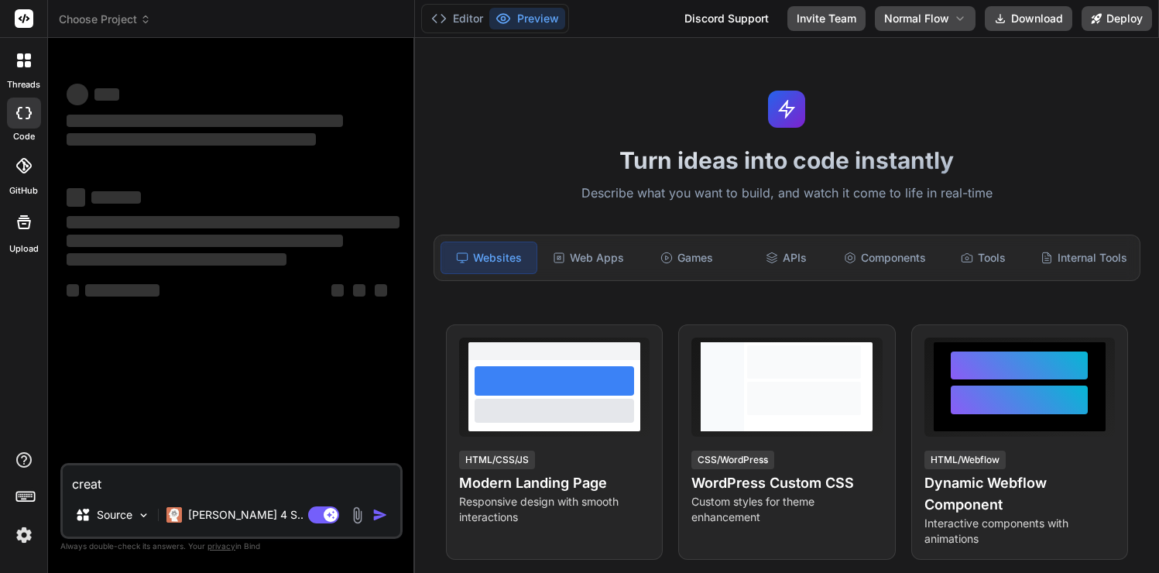
type textarea "create"
type textarea "x"
type textarea "create a"
type textarea "x"
type textarea "create a"
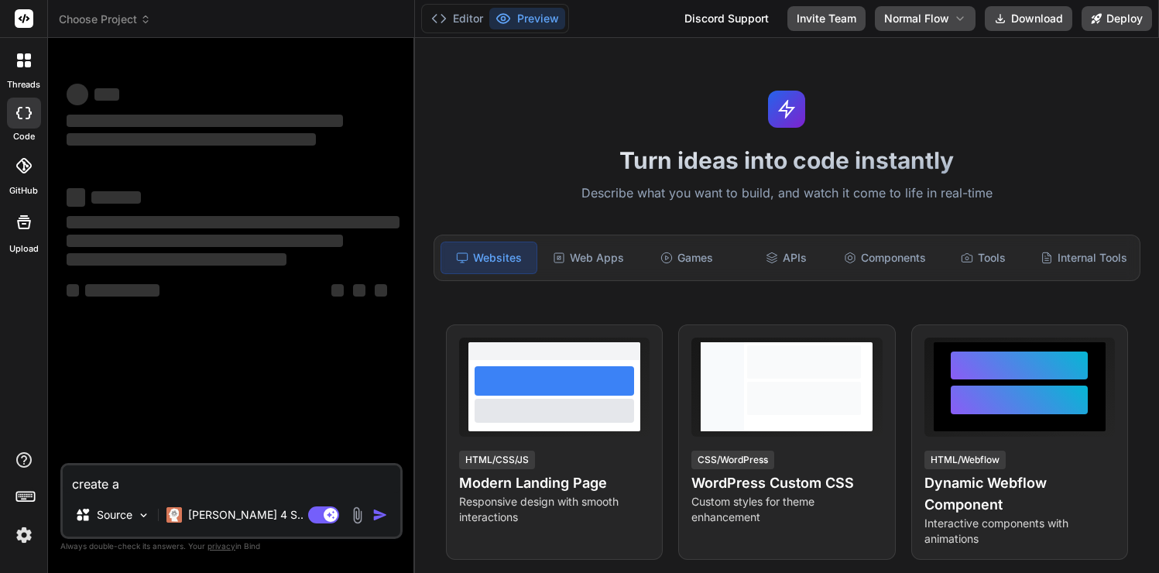
type textarea "x"
type textarea "create a l"
type textarea "x"
type textarea "create a la"
type textarea "x"
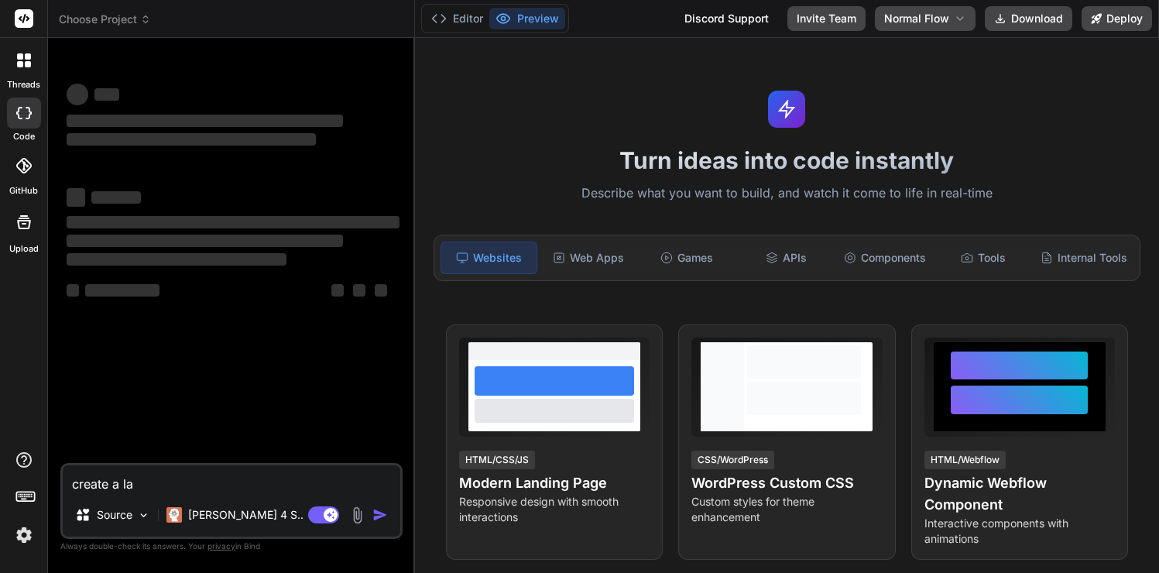
type textarea "create a lan"
type textarea "x"
type textarea "create a [PERSON_NAME]"
type textarea "x"
type textarea "create a [PERSON_NAME]"
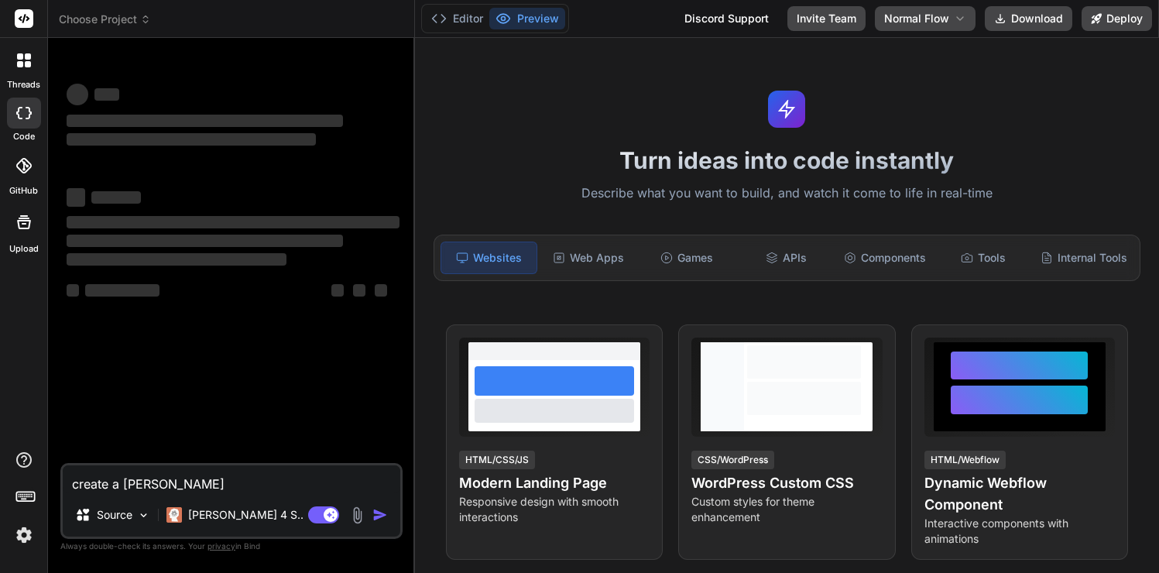
type textarea "x"
type textarea "create a landing"
type textarea "x"
type textarea "create a landing"
type textarea "x"
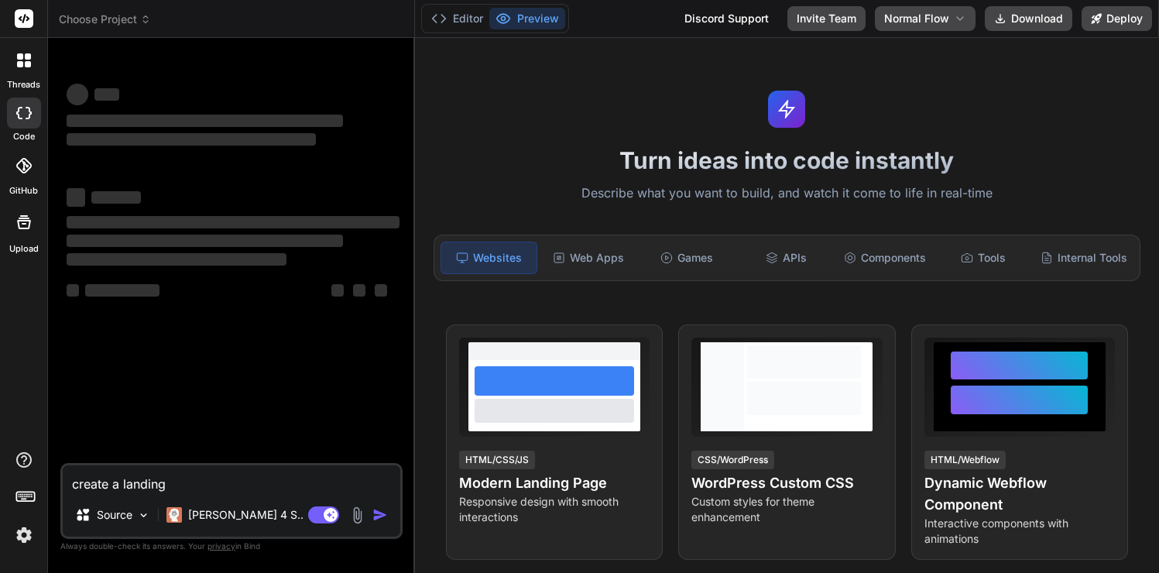
type textarea "create a landing p"
type textarea "x"
type textarea "create a landing pa"
type textarea "x"
type textarea "create a landing pag"
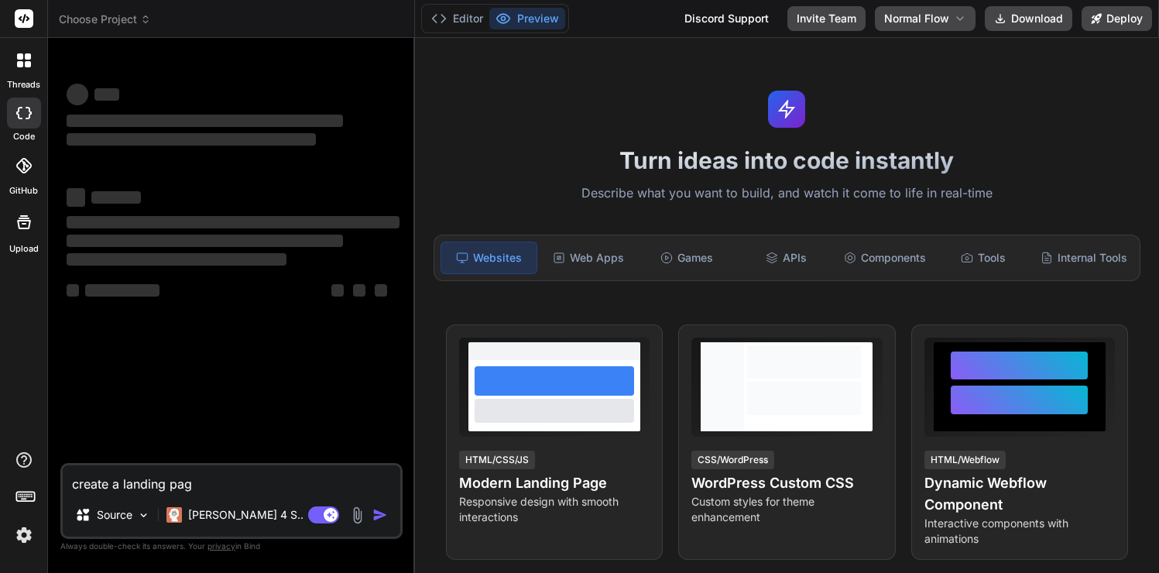
type textarea "x"
type textarea "create a landing page"
type textarea "x"
type textarea "create a landing page"
type textarea "x"
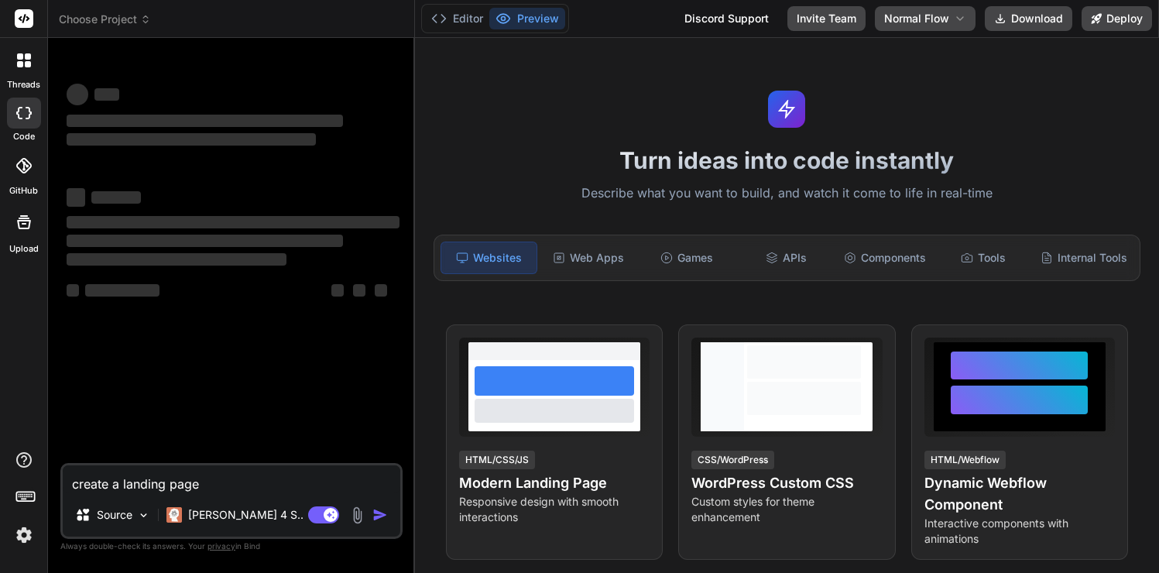
type textarea "create a landing page w"
type textarea "x"
type textarea "create a landing page wi"
type textarea "x"
type textarea "create a landing page with"
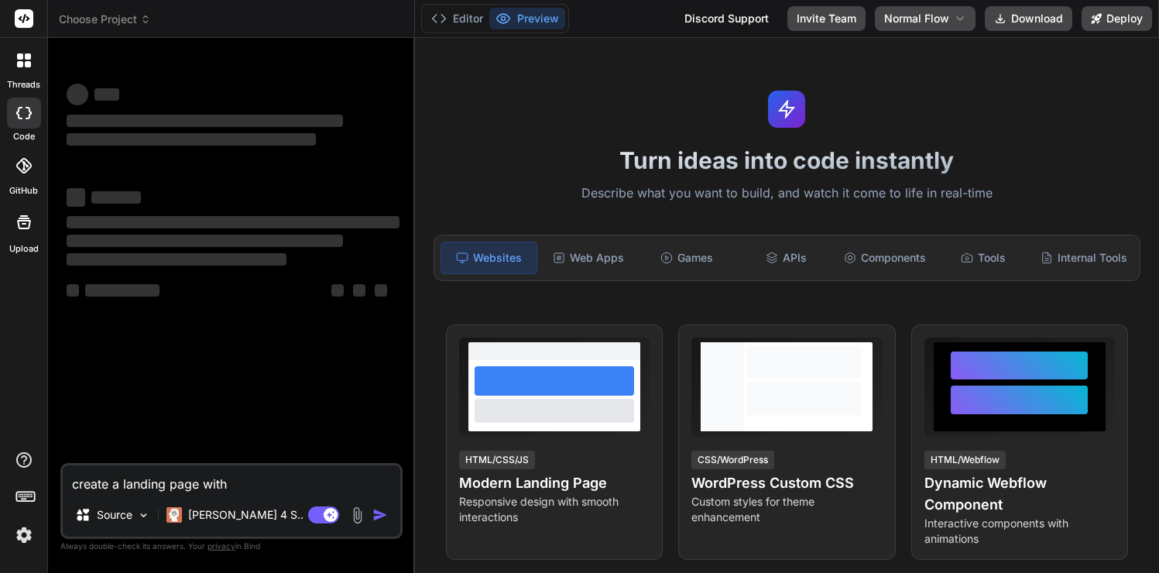
type textarea "x"
type textarea "create a landing page with"
type textarea "x"
type textarea "create a landing page with a"
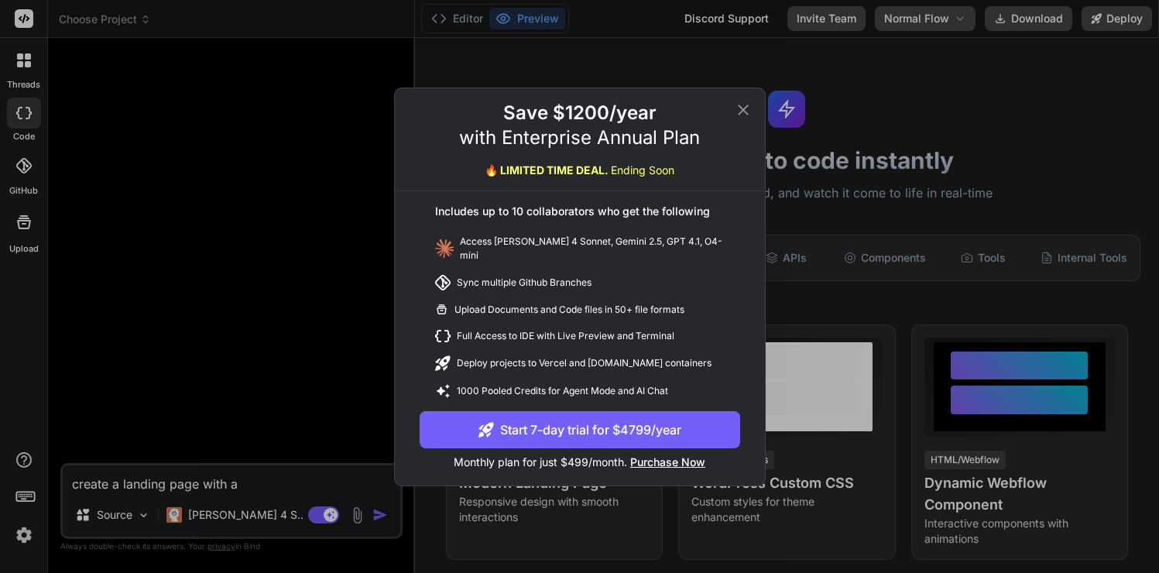
type textarea "x"
type textarea "create a landing page with a si"
type textarea "x"
type textarea "create a landing page with a sim"
type textarea "x"
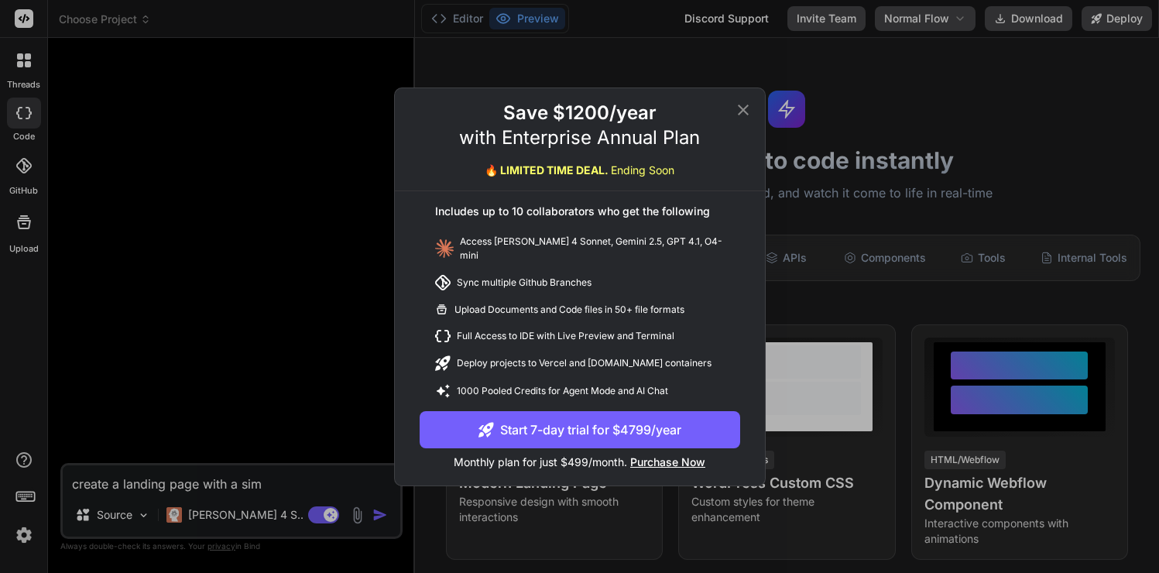
type textarea "create a landing page with a simp"
type textarea "x"
type textarea "create a landing page with a simpl"
type textarea "x"
type textarea "create a landing page with a simple"
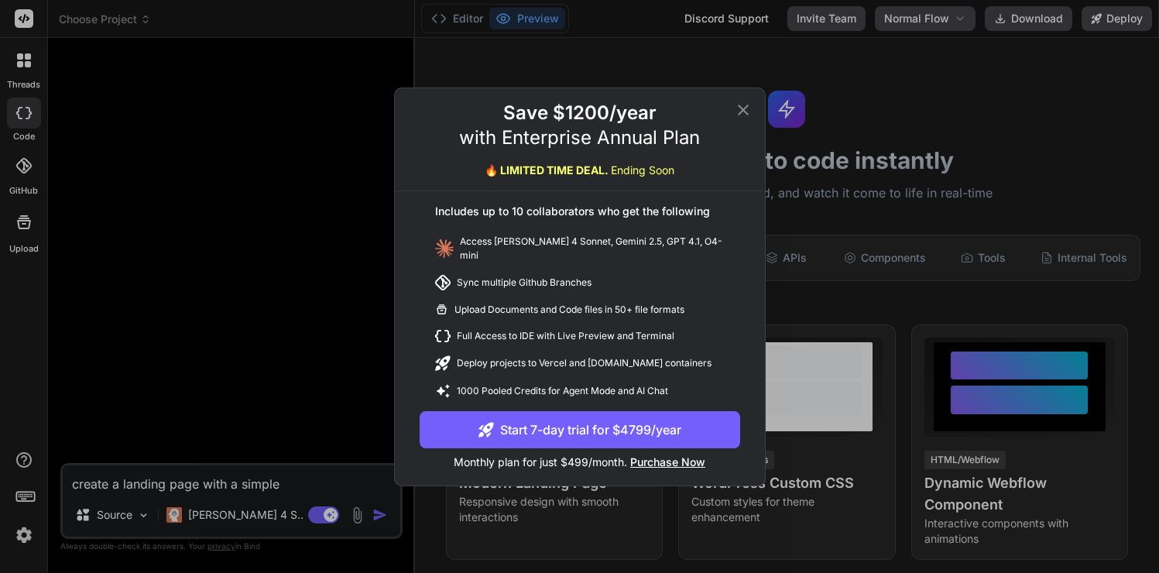
type textarea "x"
type textarea "create a landing page with a simple"
type textarea "x"
type textarea "create a landing page with a simple fo"
type textarea "x"
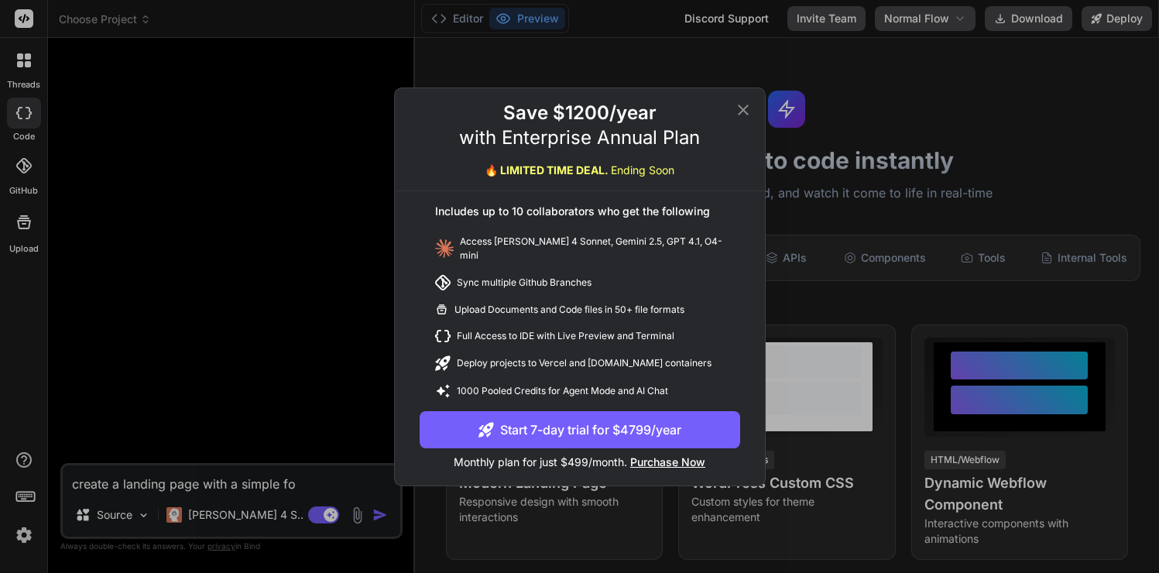
type textarea "create a landing page with a simple for"
type textarea "x"
type textarea "create a landing page with a simple form"
click at [746, 114] on icon at bounding box center [743, 110] width 19 height 19
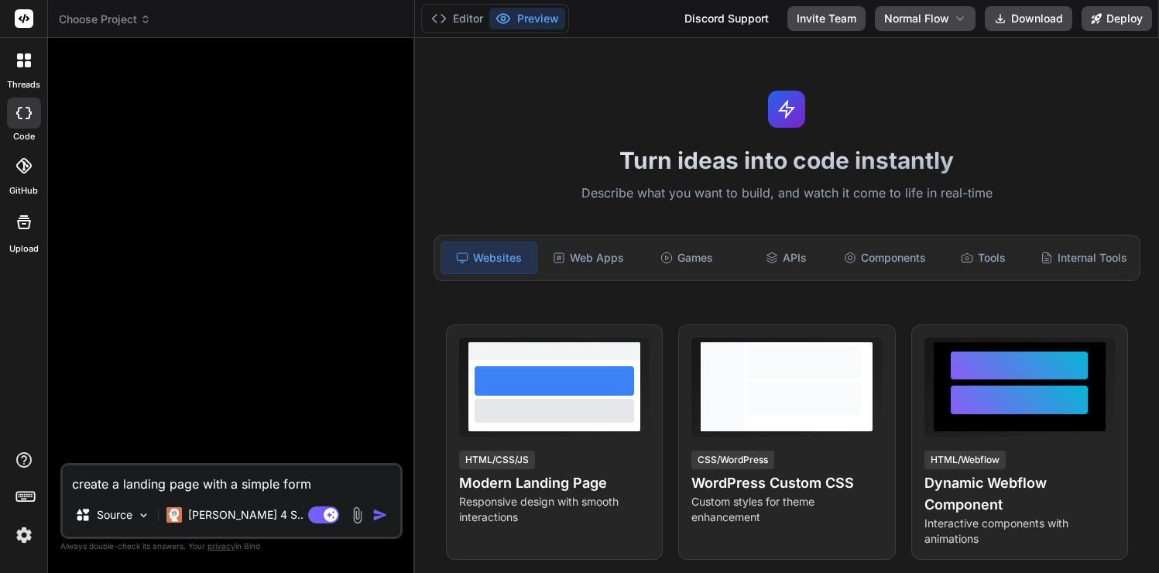
click at [345, 483] on textarea "create a landing page with a simple form" at bounding box center [232, 479] width 338 height 28
click at [21, 540] on img at bounding box center [24, 535] width 26 height 26
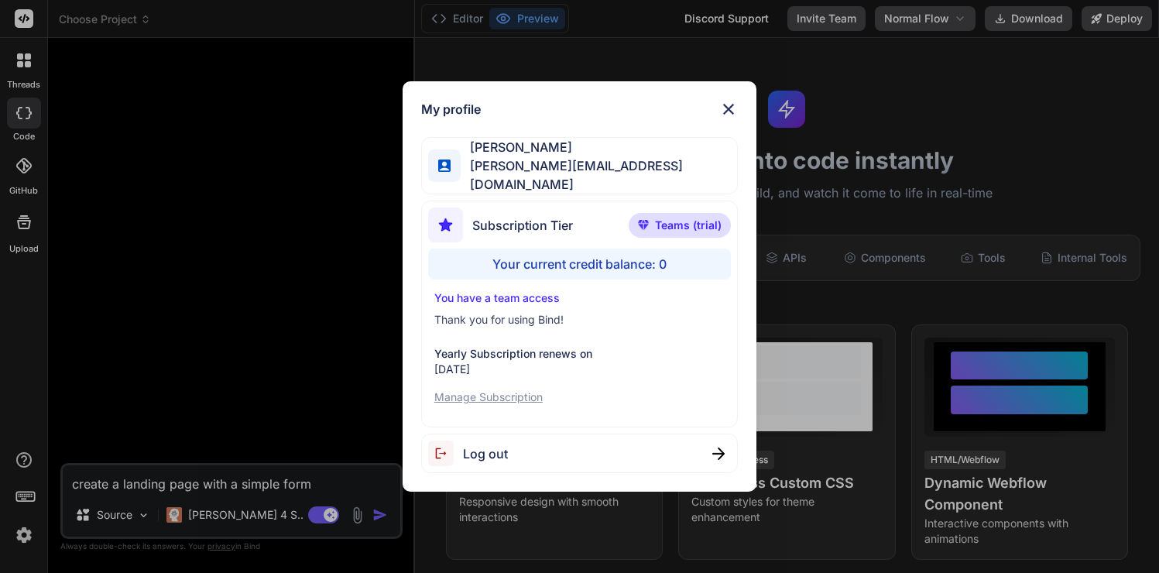
click at [311, 486] on div "My profile [PERSON_NAME] [PERSON_NAME][EMAIL_ADDRESS][DOMAIN_NAME] Subscription…" at bounding box center [579, 286] width 1159 height 573
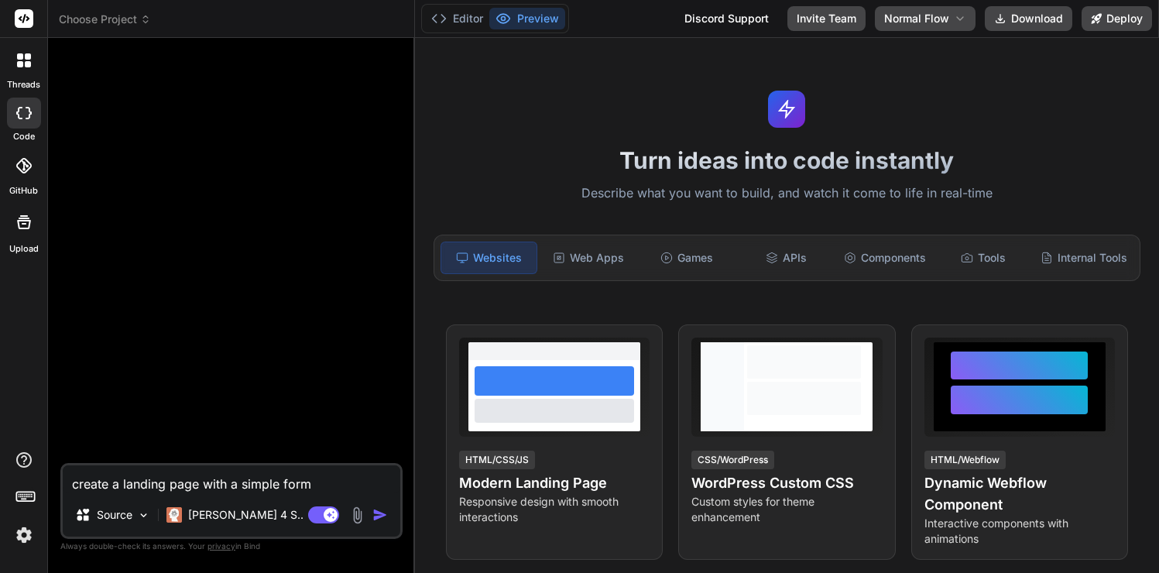
click at [340, 483] on textarea "create a landing page with a simple form" at bounding box center [232, 479] width 338 height 28
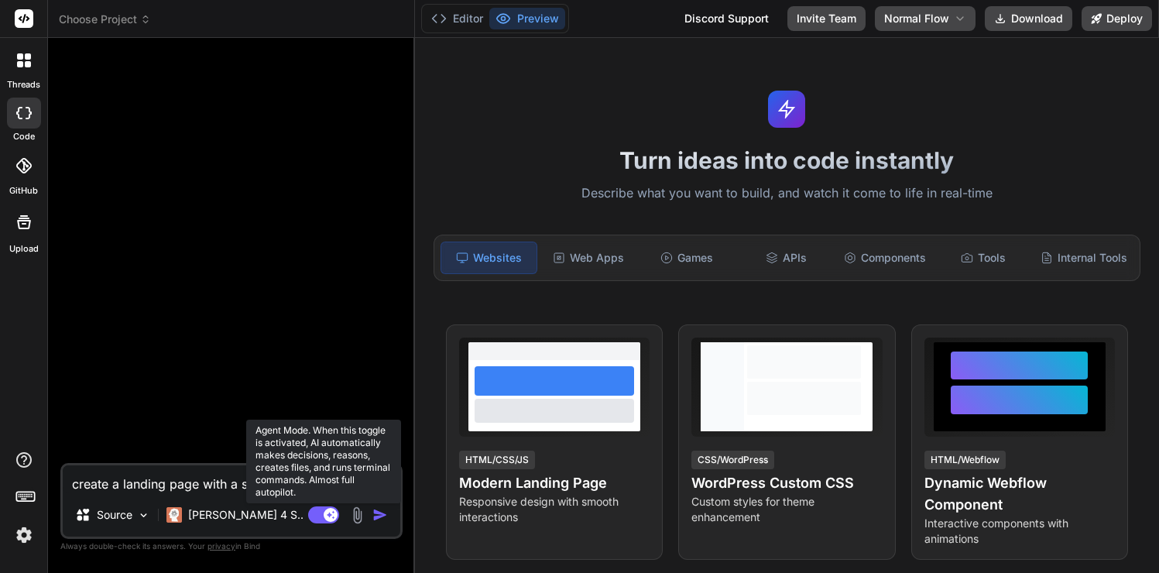
click at [317, 516] on rect at bounding box center [323, 514] width 31 height 17
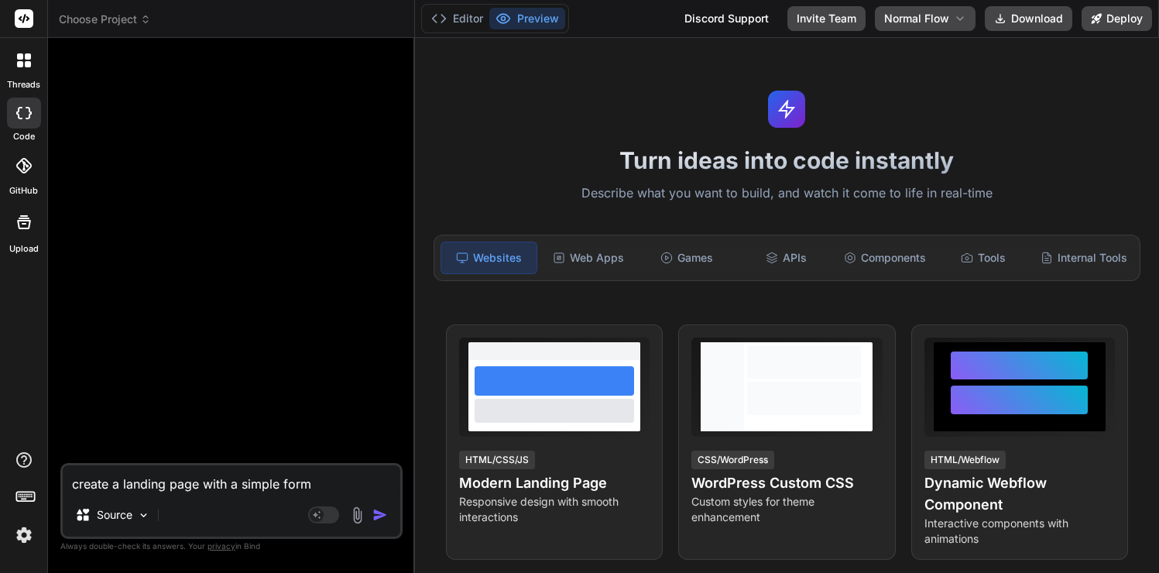
click at [317, 488] on textarea "create a landing page with a simple form" at bounding box center [232, 479] width 338 height 28
type textarea "x"
type textarea "create a landing page with a simple form"
type textarea "x"
type textarea "create a landing page with a simple form w"
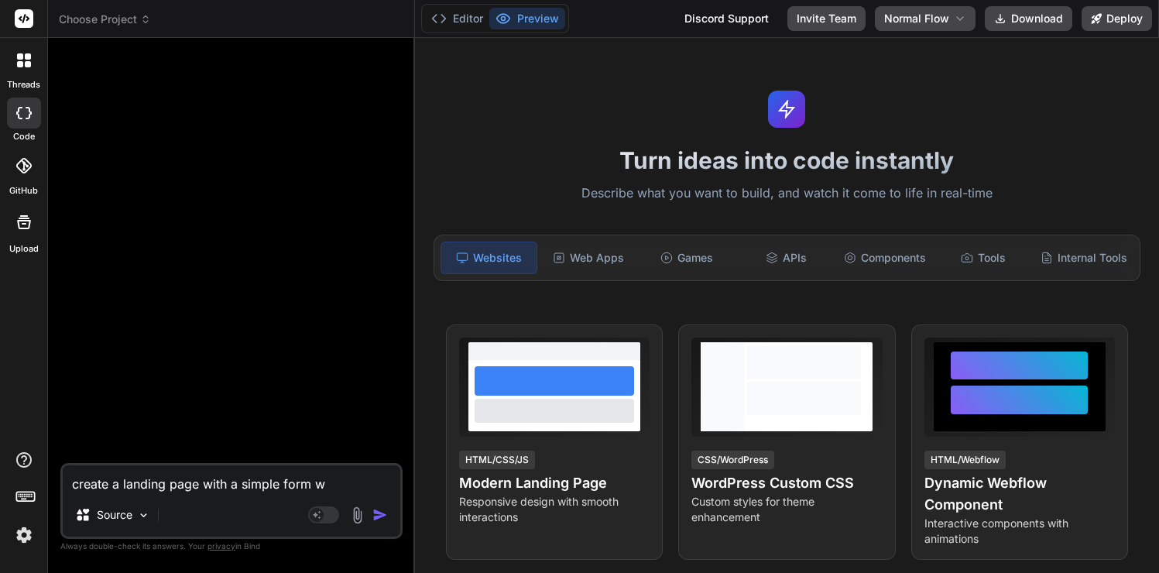
type textarea "x"
type textarea "create a landing page with a simple form wi"
type textarea "x"
type textarea "create a landing page with a simple form wit"
type textarea "x"
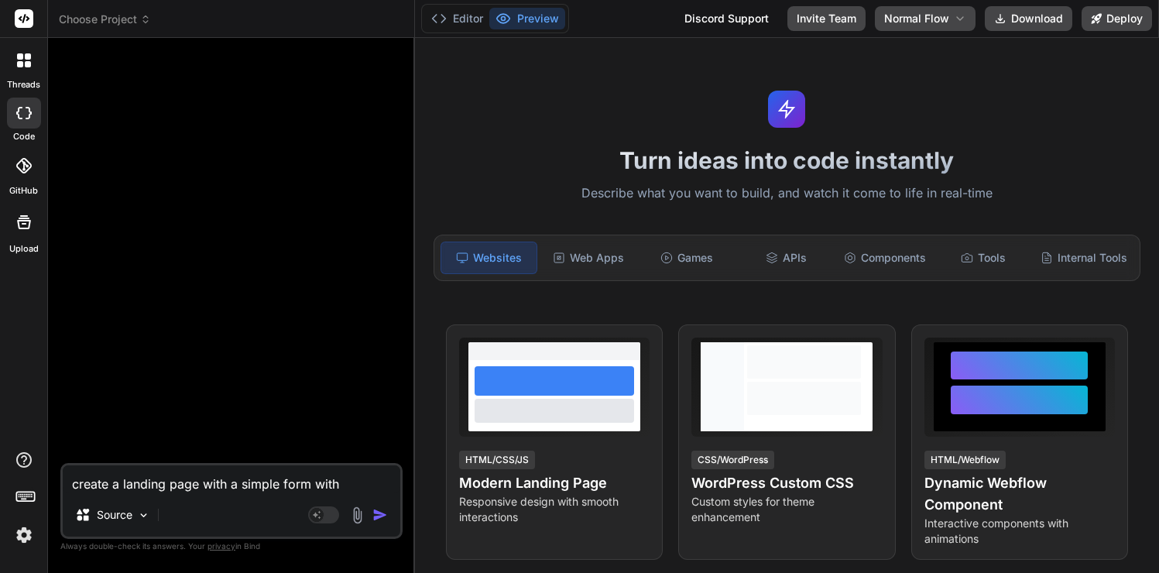
type textarea "create a landing page with a simple form with"
type textarea "x"
type textarea "create a landing page with a simple form with s"
type textarea "x"
type textarea "create a landing page with a simple form with su"
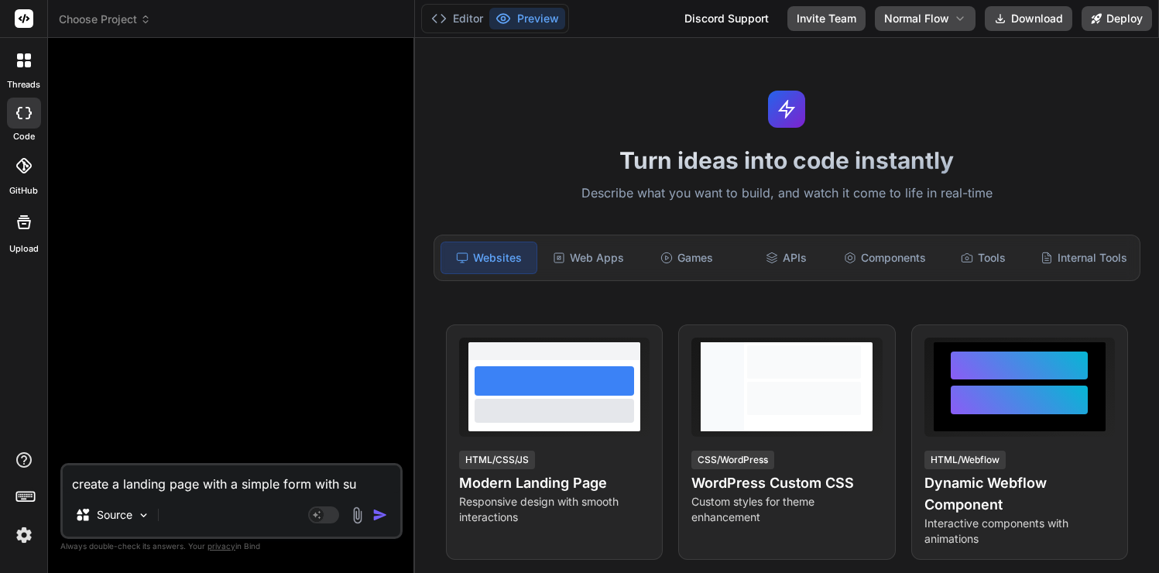
type textarea "x"
type textarea "create a landing page with a simple form with sup"
type textarea "x"
type textarea "create a landing page with a simple form with supa"
type textarea "x"
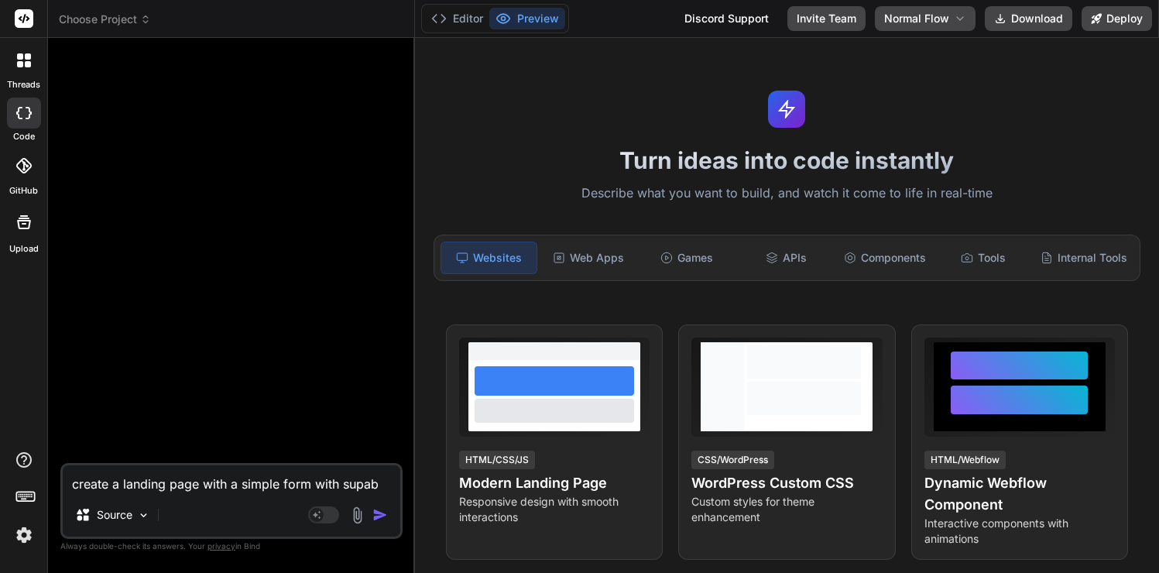
type textarea "create a landing page with a simple form with supaba"
type textarea "x"
type textarea "create a landing page with a simple form with supabas"
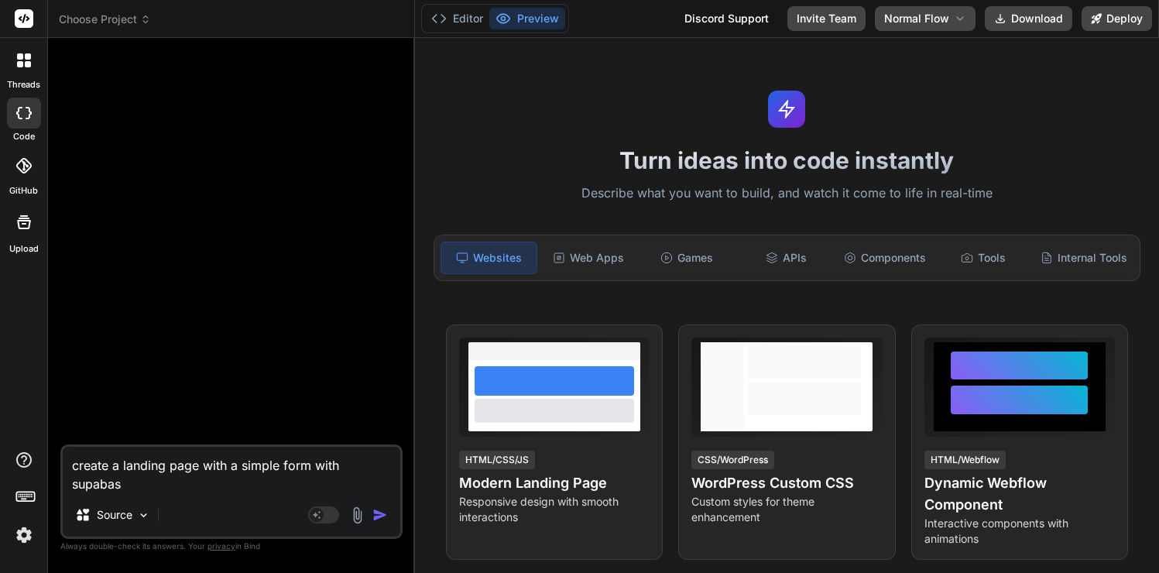
type textarea "x"
type textarea "create a landing page with a simple form with supabase"
click at [353, 464] on textarea "create a landing page with a simple form with supabase" at bounding box center [232, 470] width 338 height 46
type textarea "x"
type textarea "create a landing page with a simple form with dsupabase"
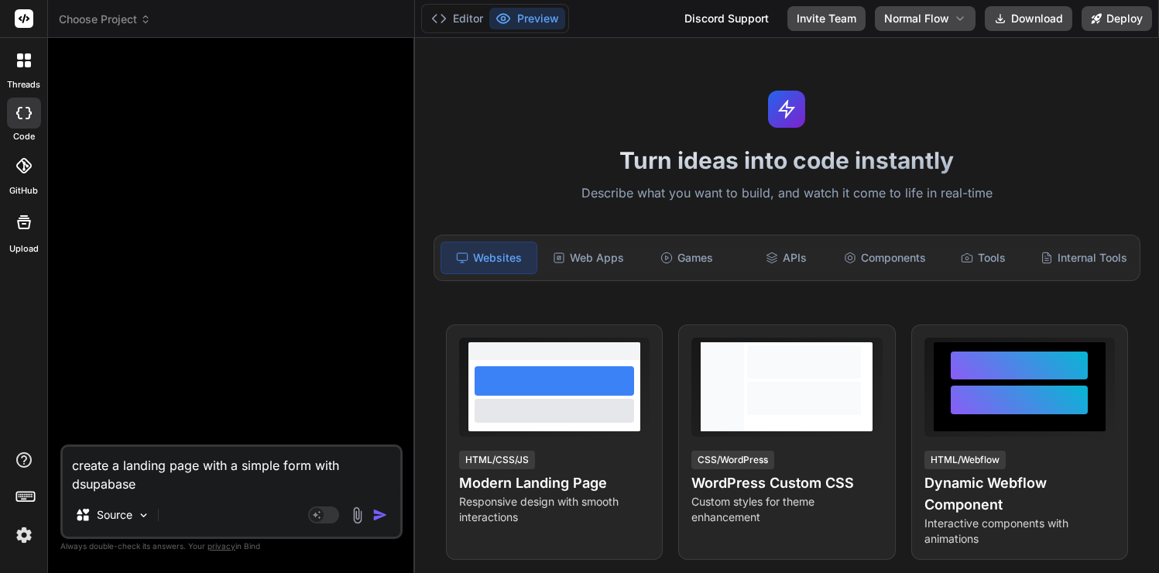
type textarea "x"
type textarea "create a landing page with a simple form with dasupabase"
type textarea "x"
type textarea "create a landing page with a simple form with datsupabase"
type textarea "x"
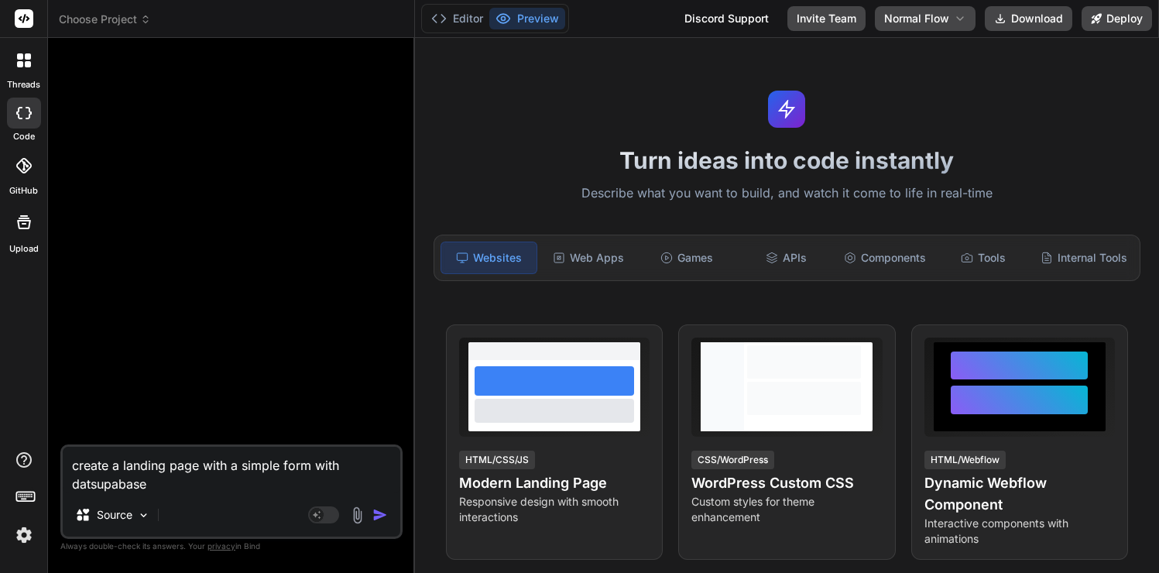
type textarea "create a landing page with a simple form with datasupabase"
type textarea "x"
type textarea "create a landing page with a simple form with data supabase"
type textarea "x"
type textarea "create a landing page with a simple form with data ssupabase"
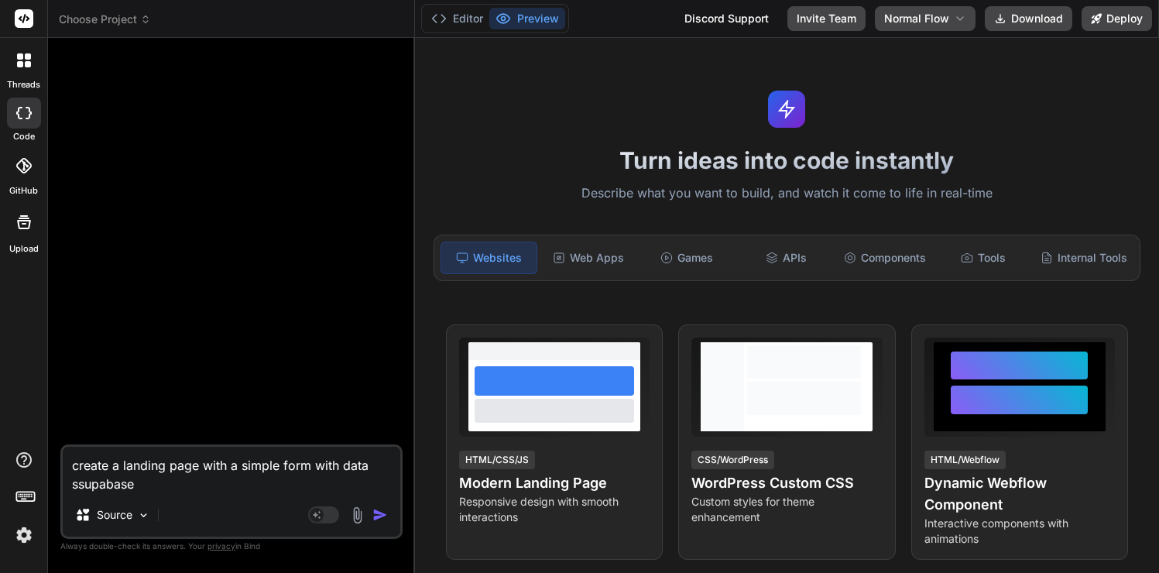
type textarea "x"
type textarea "create a landing page with a simple form with data stsupabase"
type textarea "x"
type textarea "create a landing page with a simple form with data stosupabase"
type textarea "x"
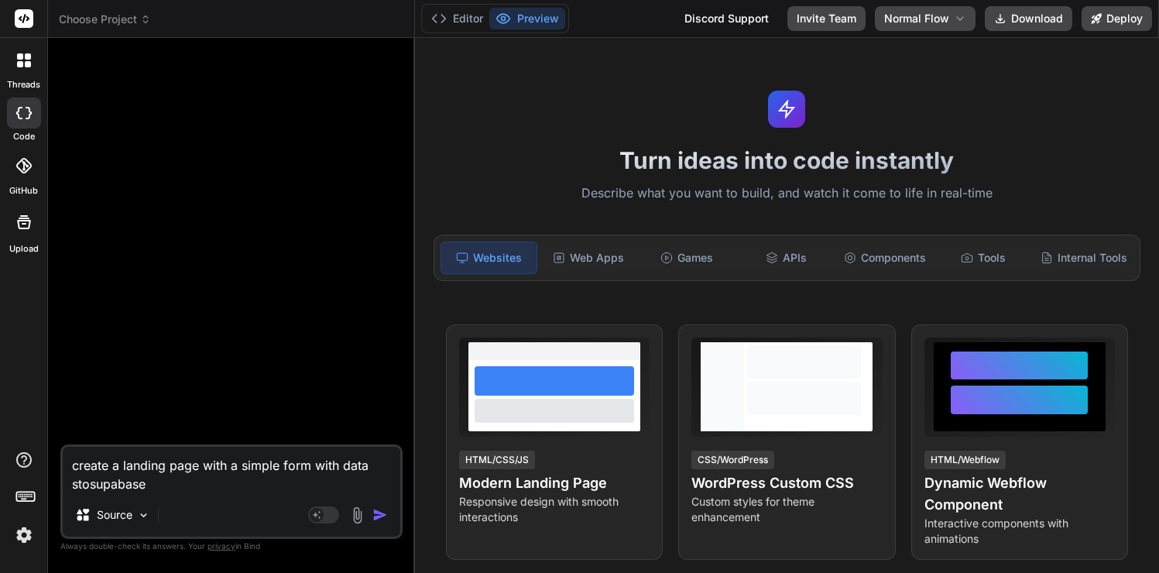
type textarea "create a landing page with a simple form with data storsupabase"
type textarea "x"
type textarea "create a landing page with a simple form with data storesupabase"
type textarea "x"
type textarea "create a landing page with a simple form with data storedsupabase"
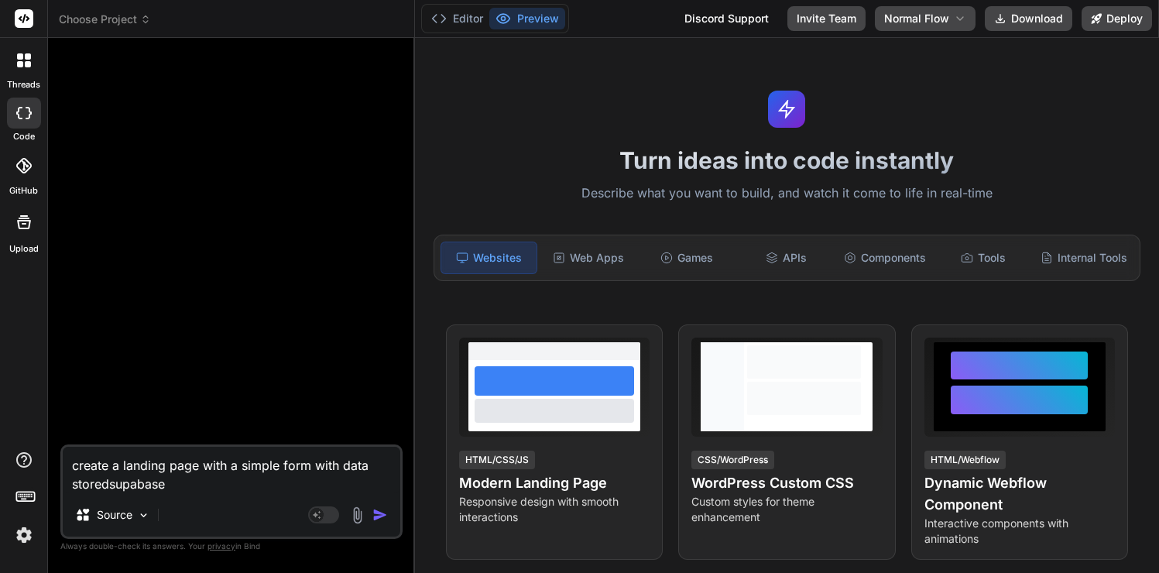
type textarea "x"
type textarea "create a landing page with a simple form with data stored supabase"
type textarea "x"
type textarea "create a landing page with a simple form with data stored isupabase"
type textarea "x"
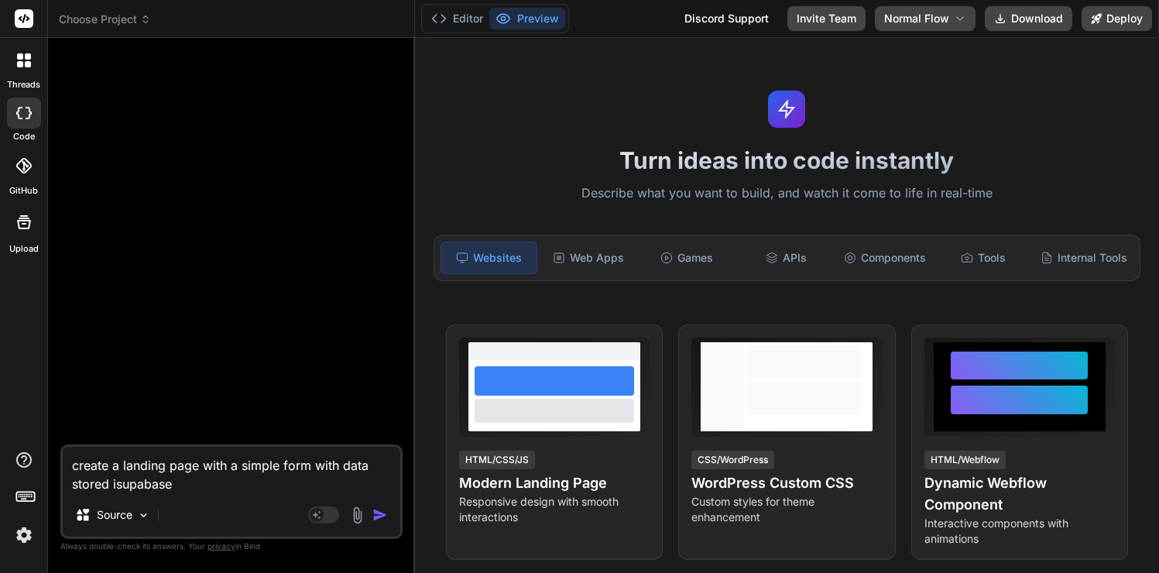
type textarea "create a landing page with a simple form with data stored insupabase"
type textarea "x"
type textarea "create a landing page with a simple form with data stored in supabase"
click at [338, 482] on textarea "create a landing page with a simple form with data stored in supabase" at bounding box center [232, 470] width 338 height 46
type textarea "x"
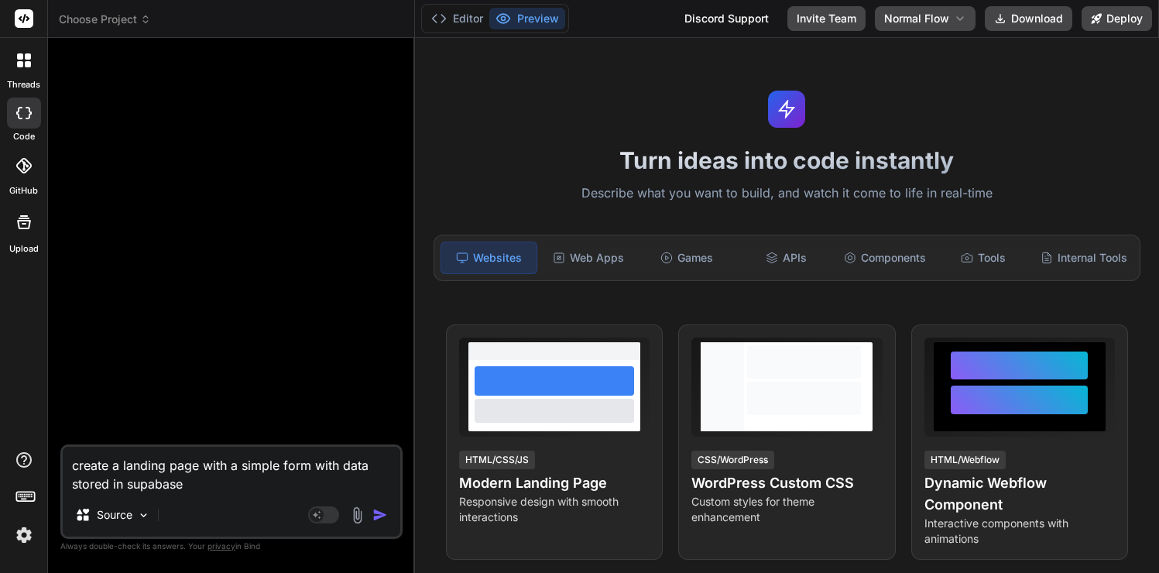
type textarea "create a landing page with a simple form with data stored in supabase"
type textarea "x"
type textarea "create a landing page with a simple form with data stored in supabase t"
type textarea "x"
type textarea "create a landing page with a simple form with data stored in supabase tb"
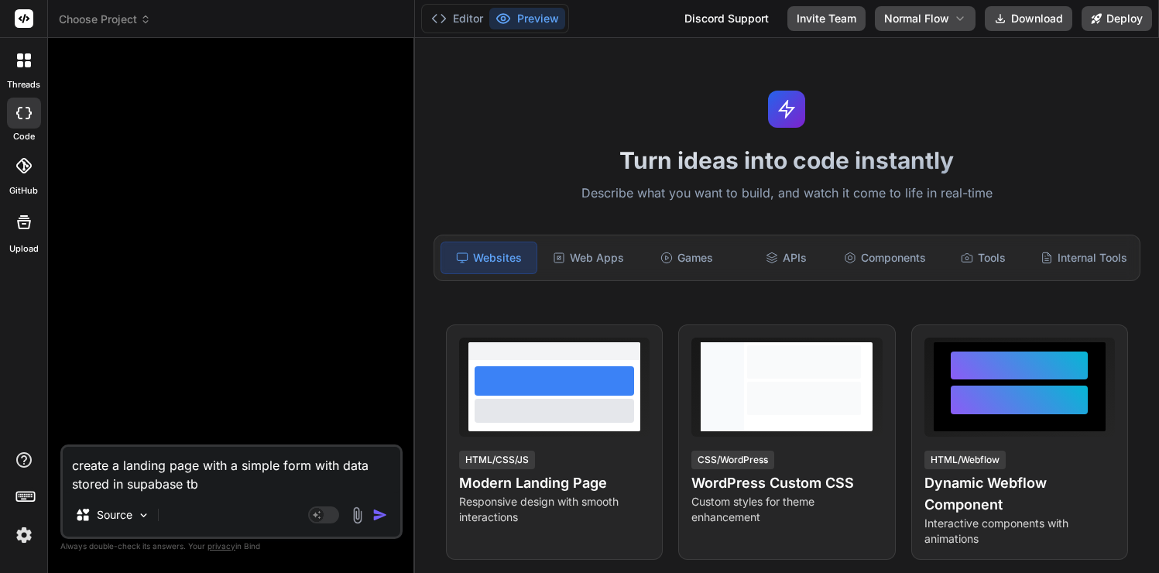
type textarea "x"
type textarea "create a landing page with a simple form with data stored in supabase t"
type textarea "x"
type textarea "create a landing page with a simple form with data stored in supabase ta"
type textarea "x"
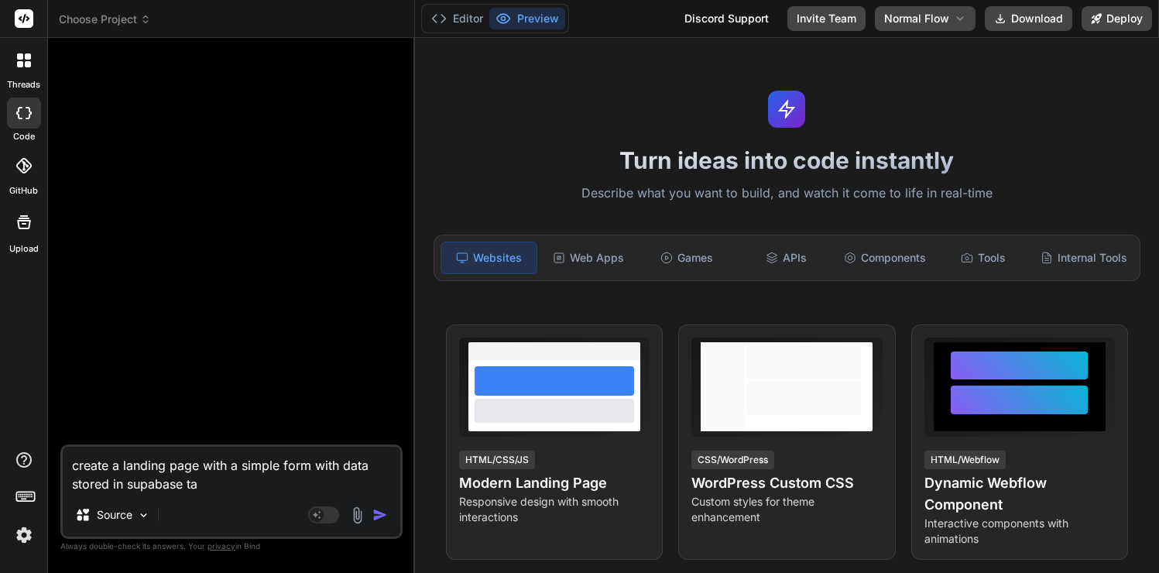
type textarea "create a landing page with a simple form with data stored in supabase tab"
type textarea "x"
type textarea "create a landing page with a simple form with data stored in supabase tabl"
type textarea "x"
type textarea "create a landing page with a simple form with data stored in supabase table"
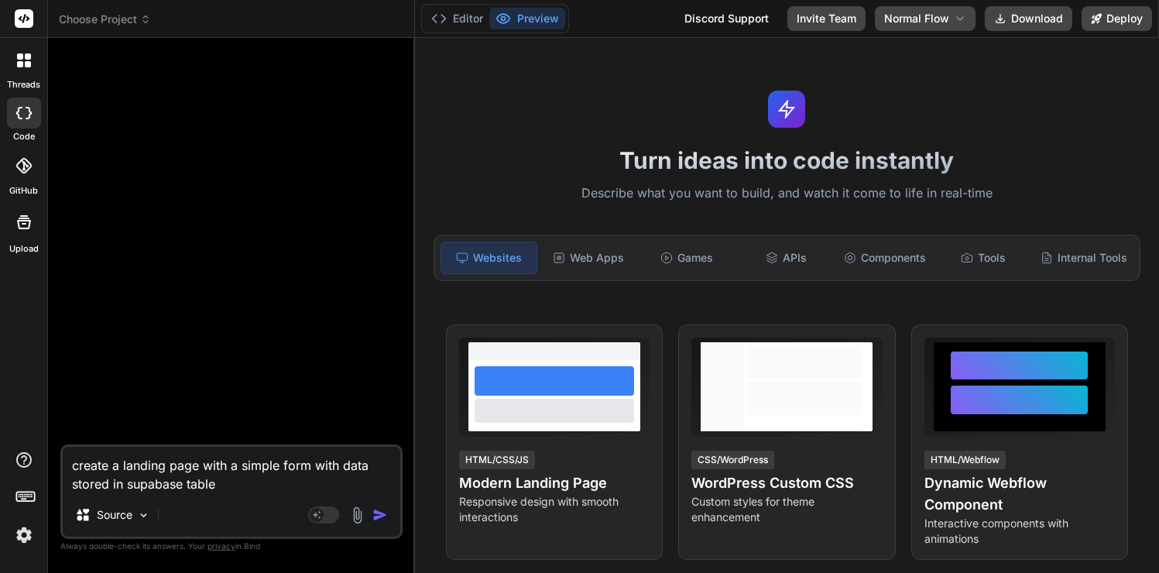
click at [379, 516] on img "button" at bounding box center [379, 514] width 15 height 15
type textarea "x"
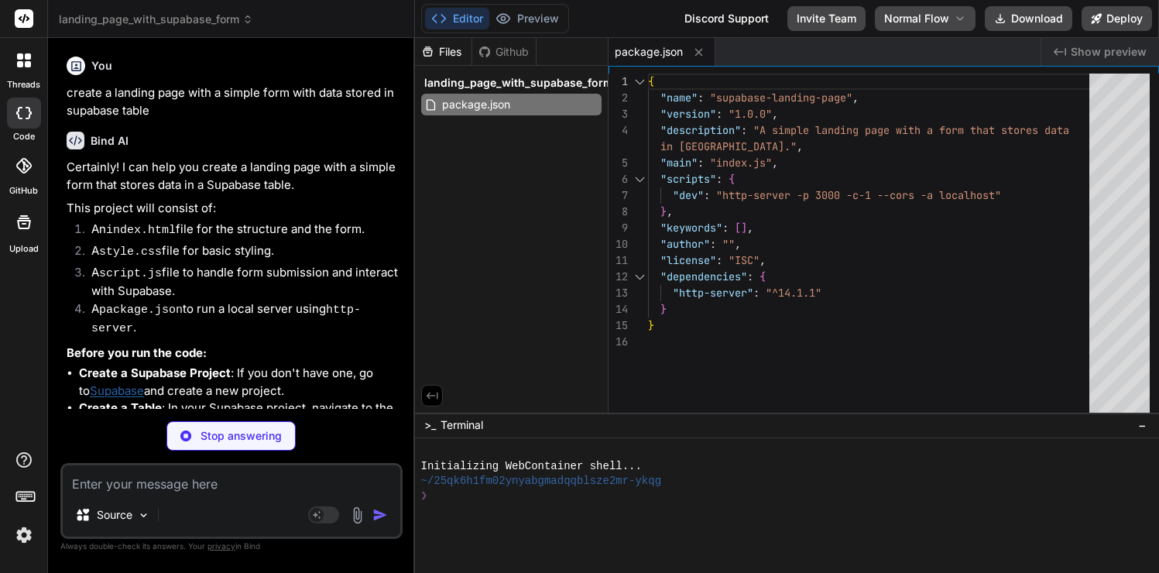
type textarea "x"
type textarea "<p>&copy; 2023 Your Company. All rights reserved.</p> </footer> <script src="sc…"
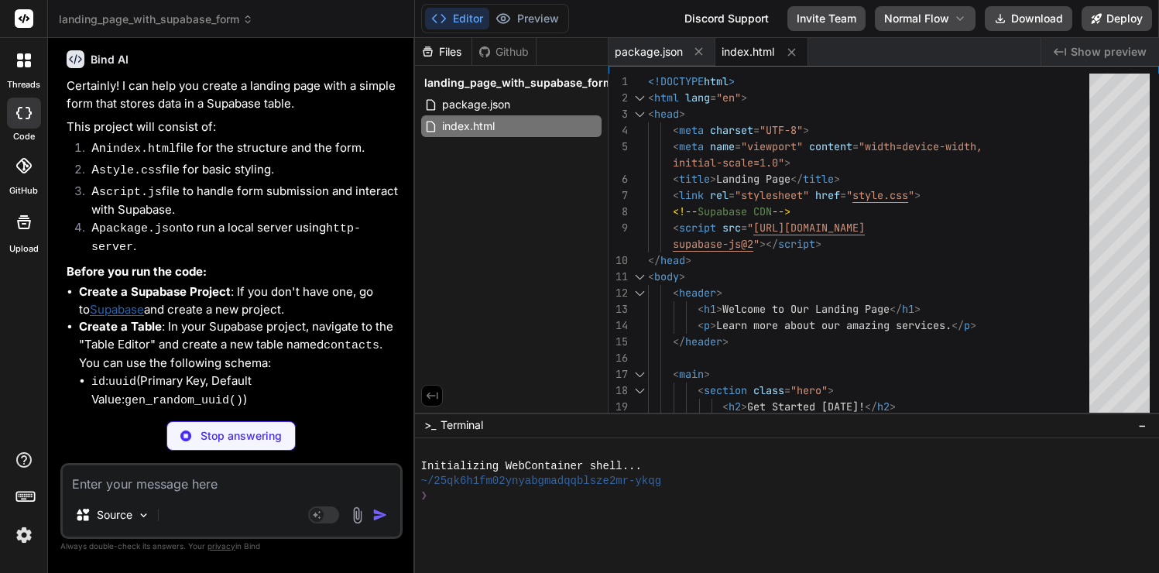
scroll to position [103, 0]
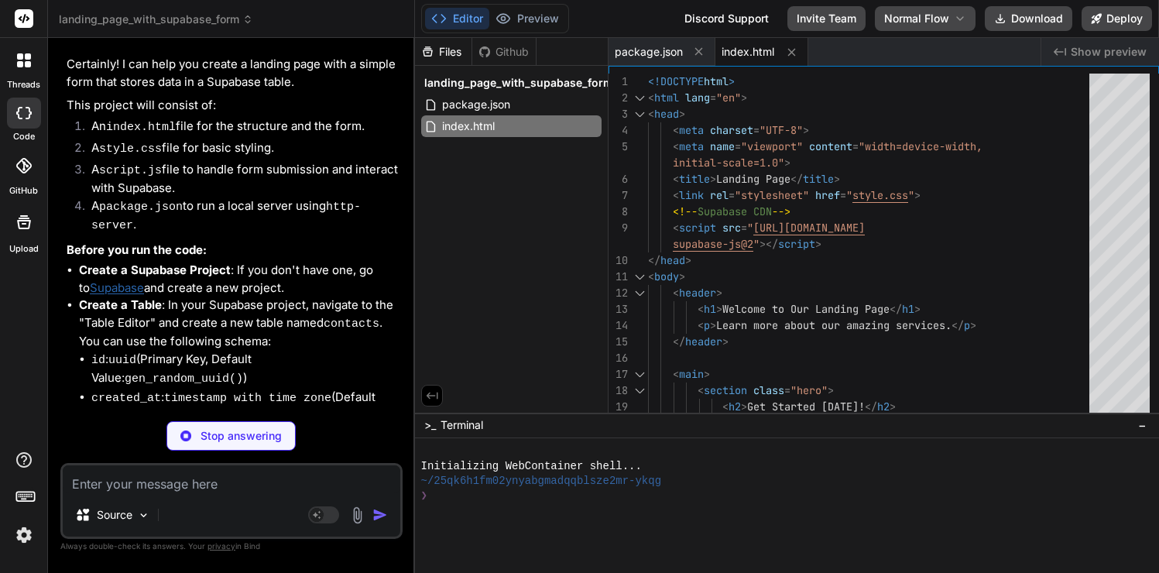
type textarea "x"
type textarea "border-top: 1px solid #eee; }"
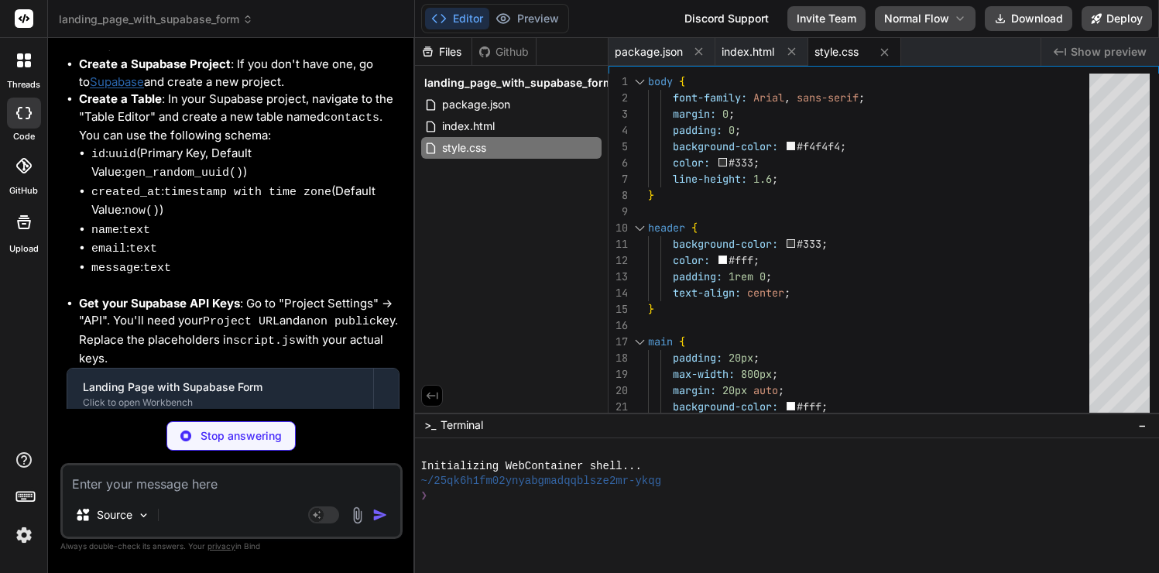
type textarea "x"
type textarea "console.error('Error submitting form:', error.message); formMessage.textContent…"
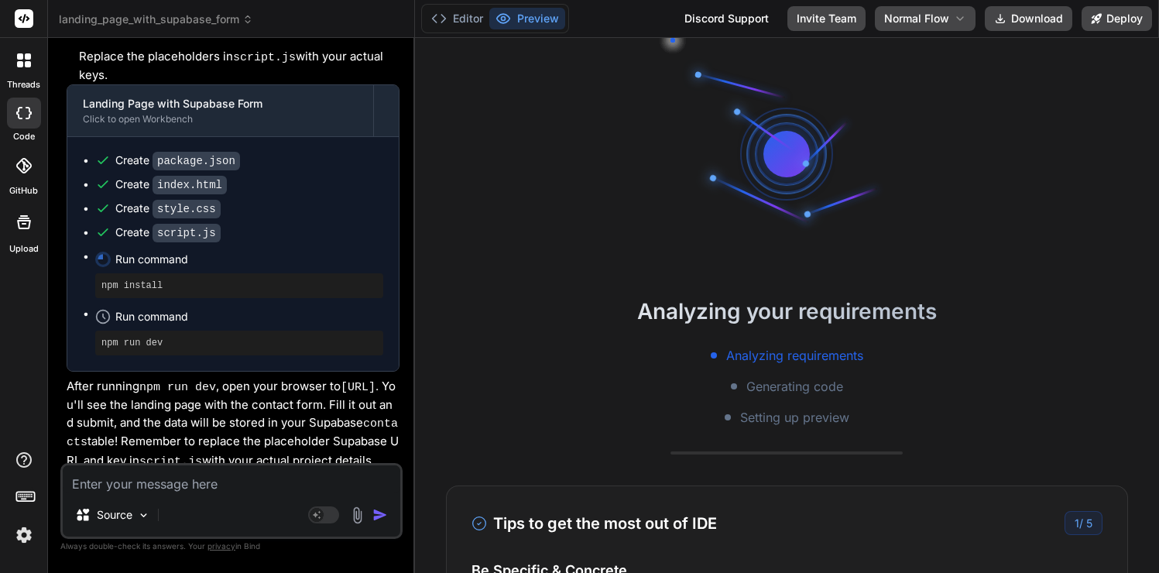
scroll to position [117, 0]
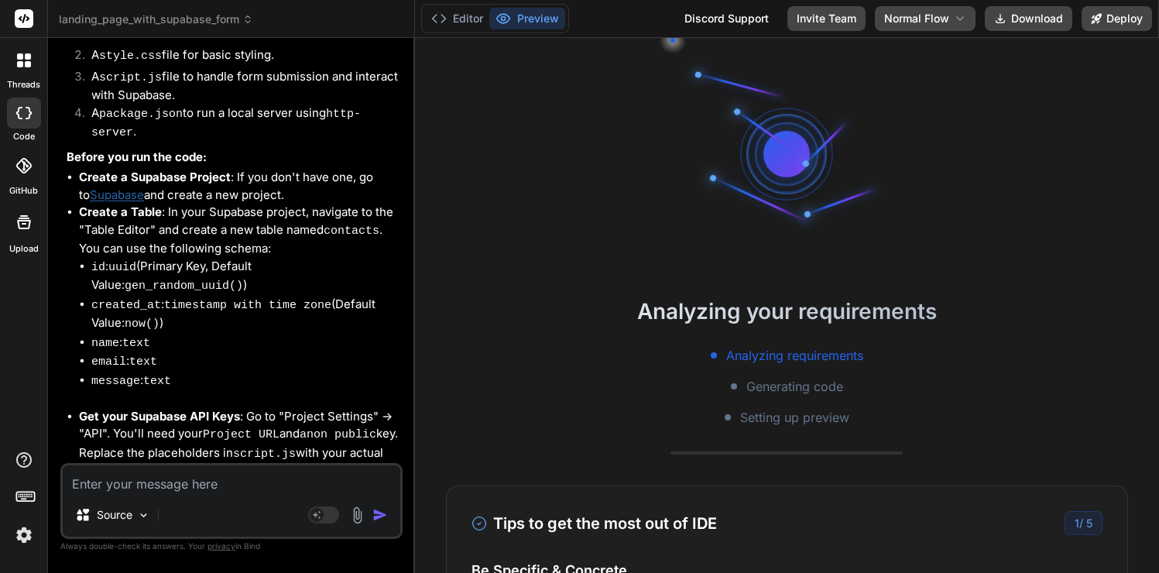
type textarea "x"
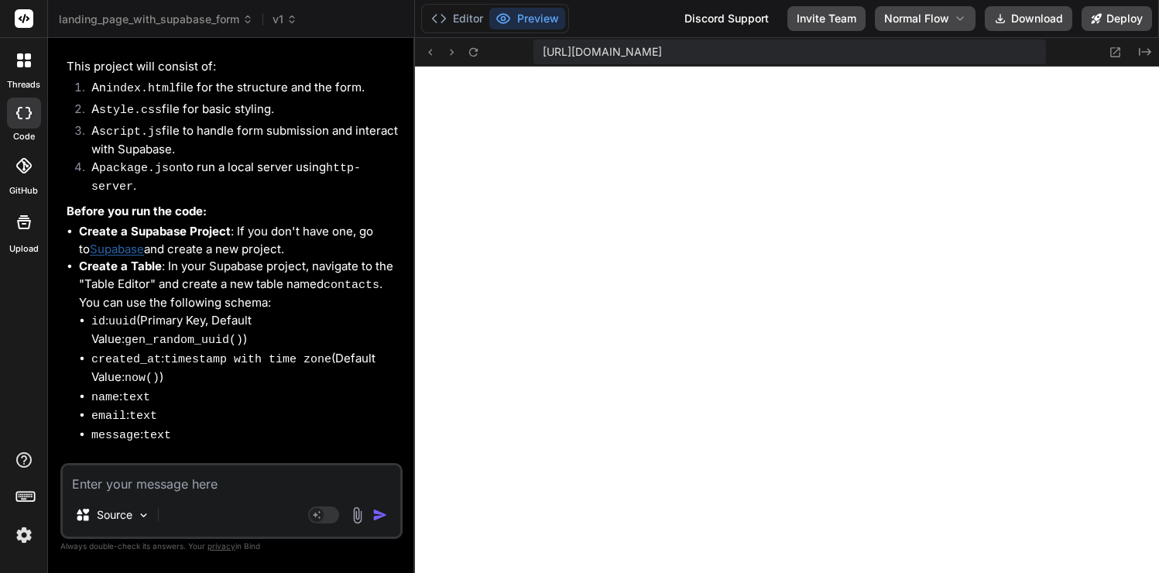
scroll to position [141, 0]
click at [455, 14] on button "Editor" at bounding box center [457, 19] width 64 height 22
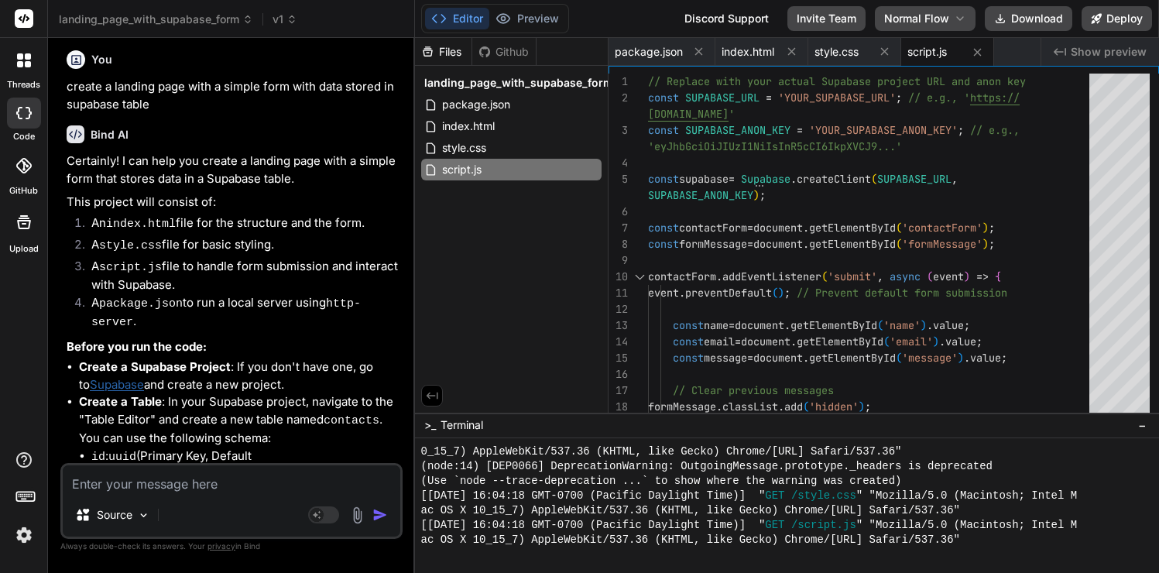
scroll to position [0, 0]
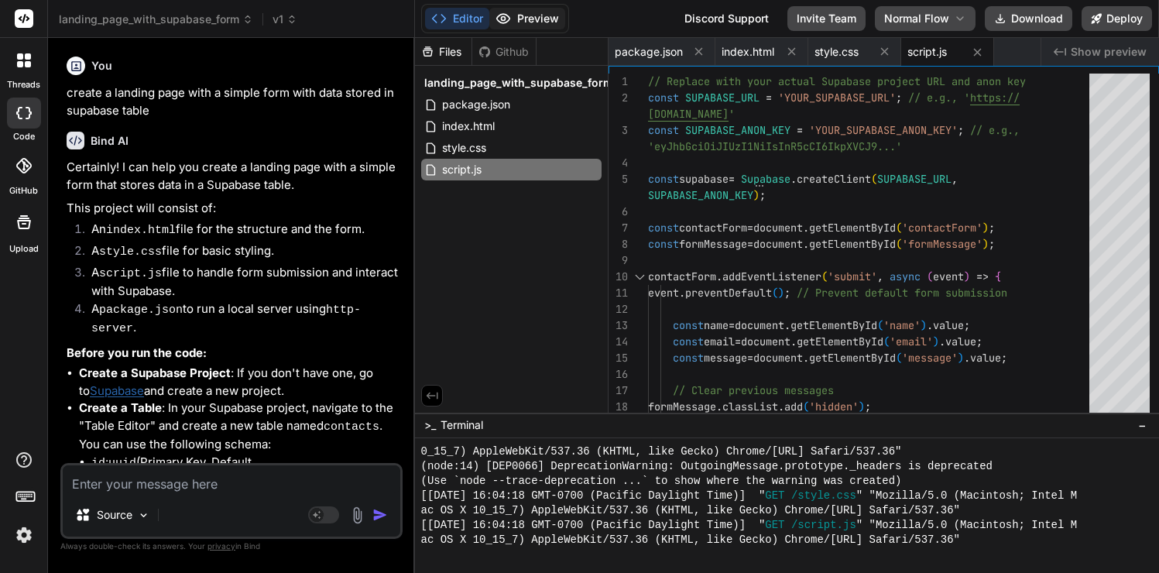
click at [540, 20] on button "Preview" at bounding box center [527, 19] width 76 height 22
